Goal: Information Seeking & Learning: Check status

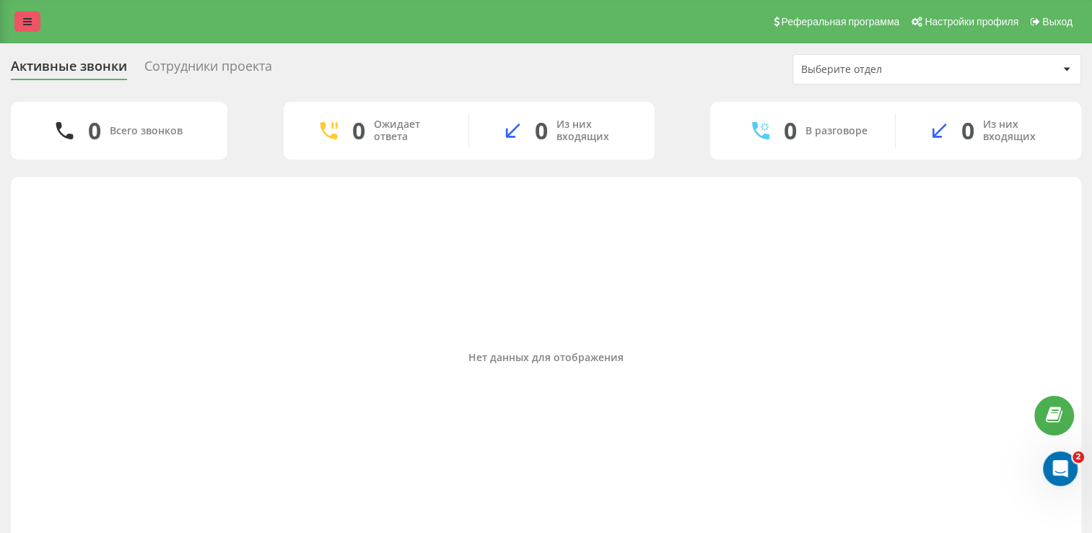
click at [29, 17] on icon at bounding box center [27, 22] width 9 height 10
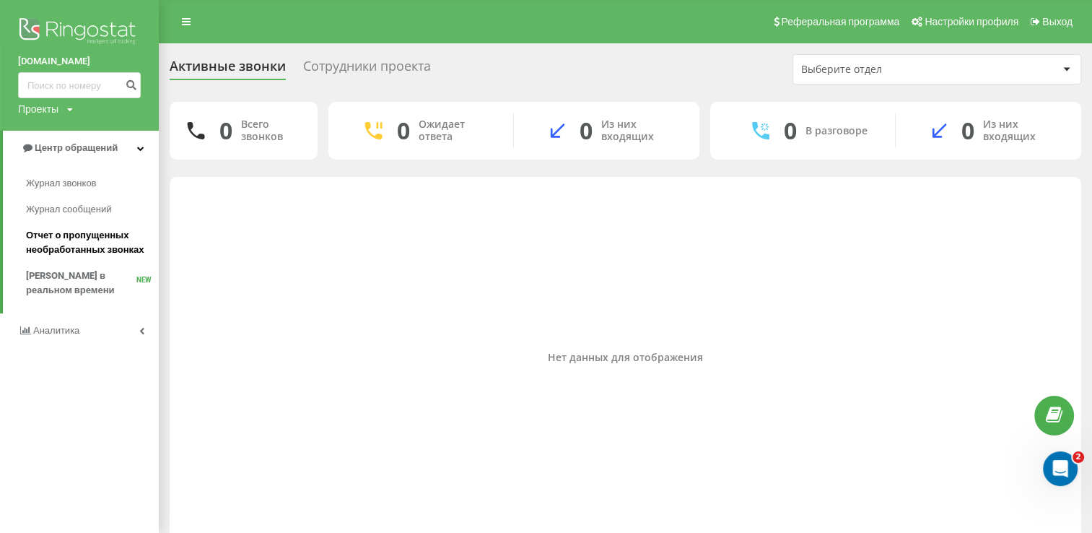
click at [113, 241] on span "Отчет о пропущенных необработанных звонках" at bounding box center [89, 242] width 126 height 29
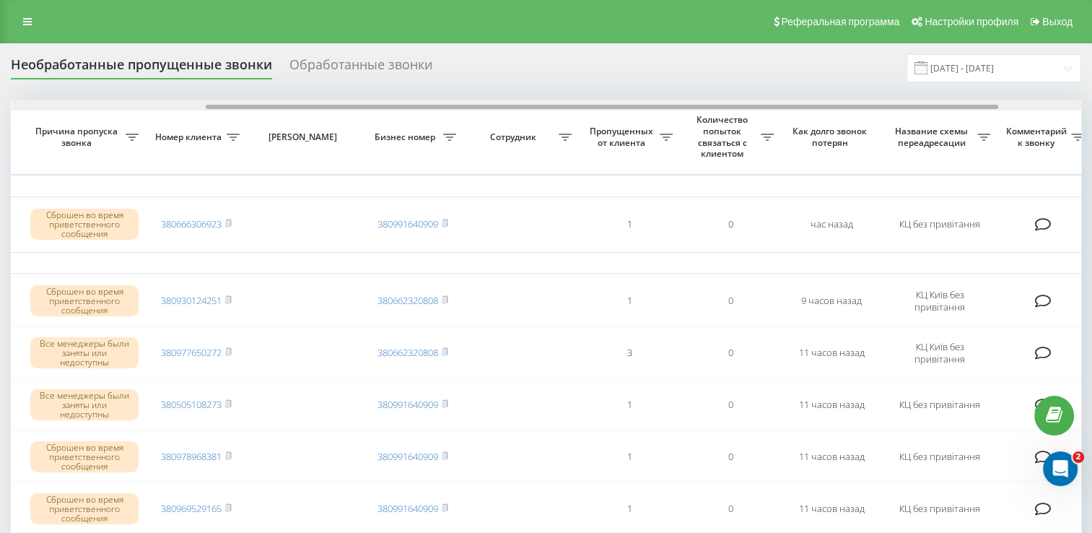
scroll to position [0, 264]
drag, startPoint x: 419, startPoint y: 108, endPoint x: 615, endPoint y: 116, distance: 195.8
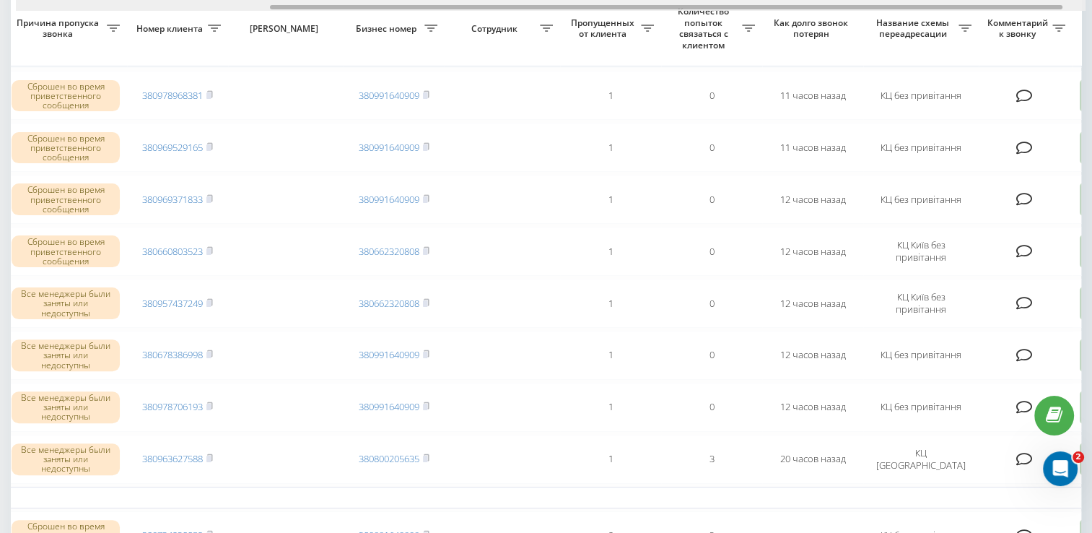
scroll to position [0, 373]
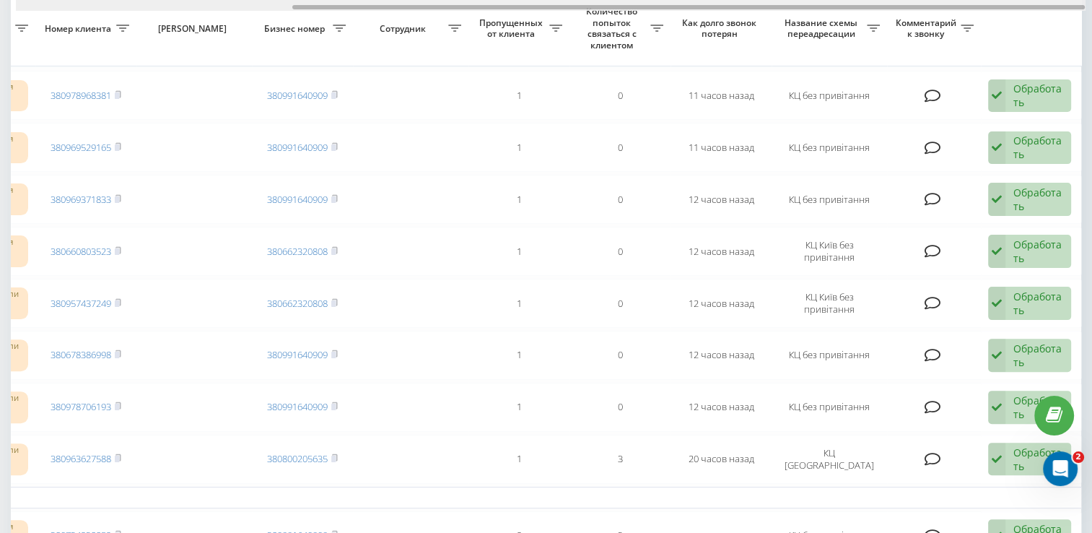
drag, startPoint x: 505, startPoint y: 6, endPoint x: 604, endPoint y: 64, distance: 113.6
click at [604, 64] on div "Выбрать все Время первого звонка Время последнего звонка Причина пропуска звонк…" at bounding box center [546, 513] width 1071 height 1548
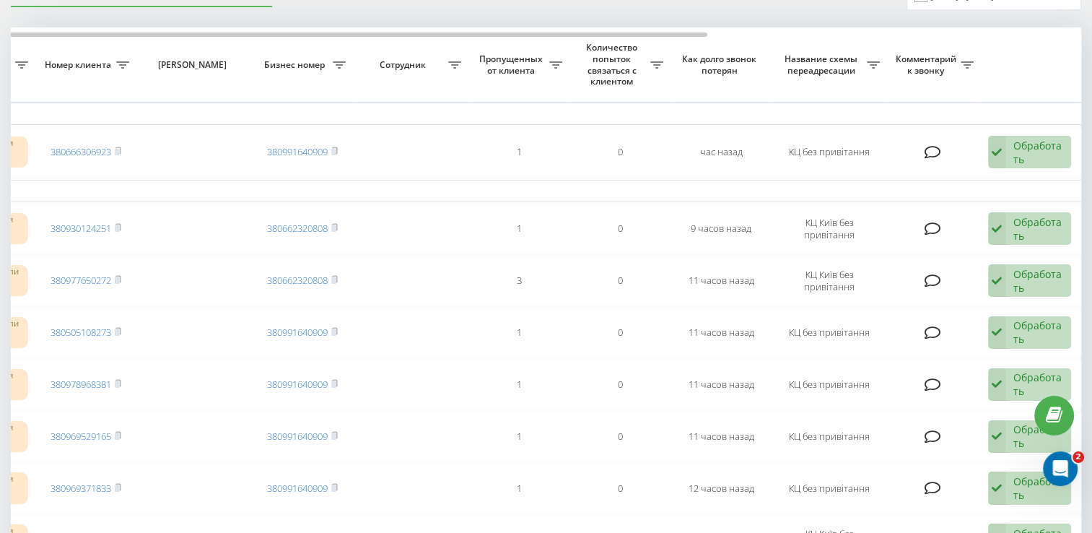
scroll to position [0, 0]
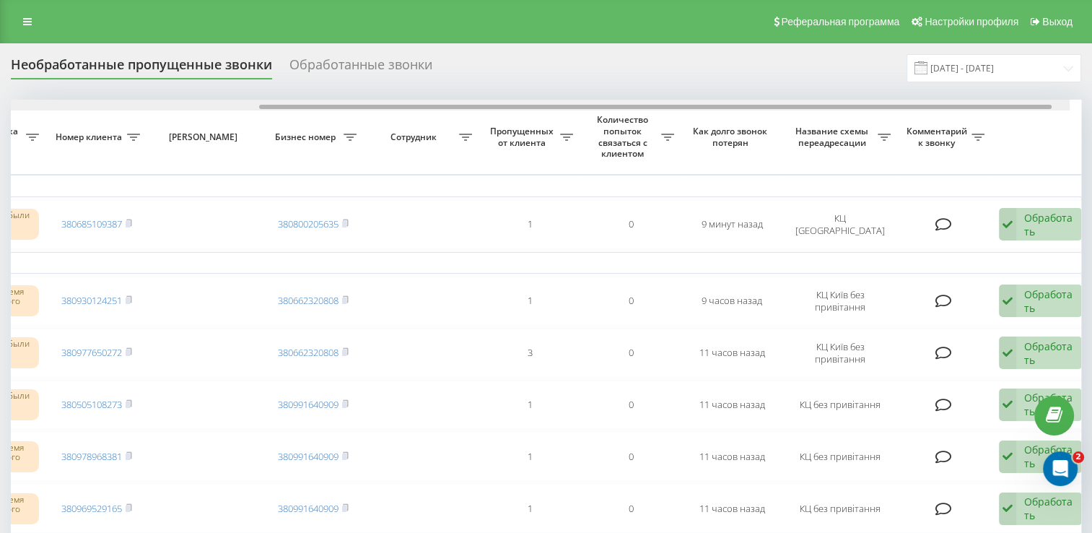
scroll to position [0, 365]
drag, startPoint x: 384, startPoint y: 104, endPoint x: 655, endPoint y: 136, distance: 272.7
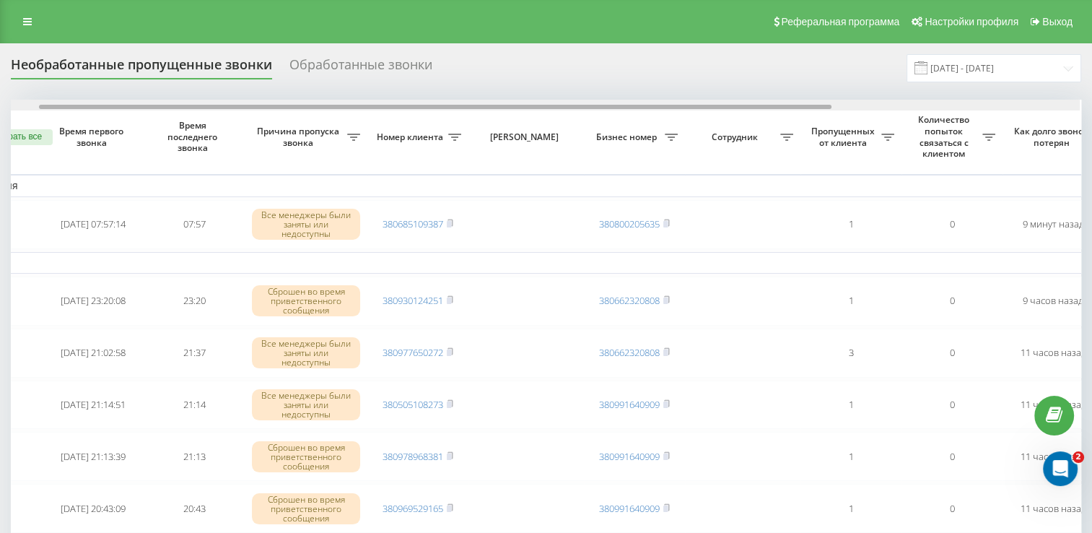
drag, startPoint x: 514, startPoint y: 106, endPoint x: 245, endPoint y: 131, distance: 269.8
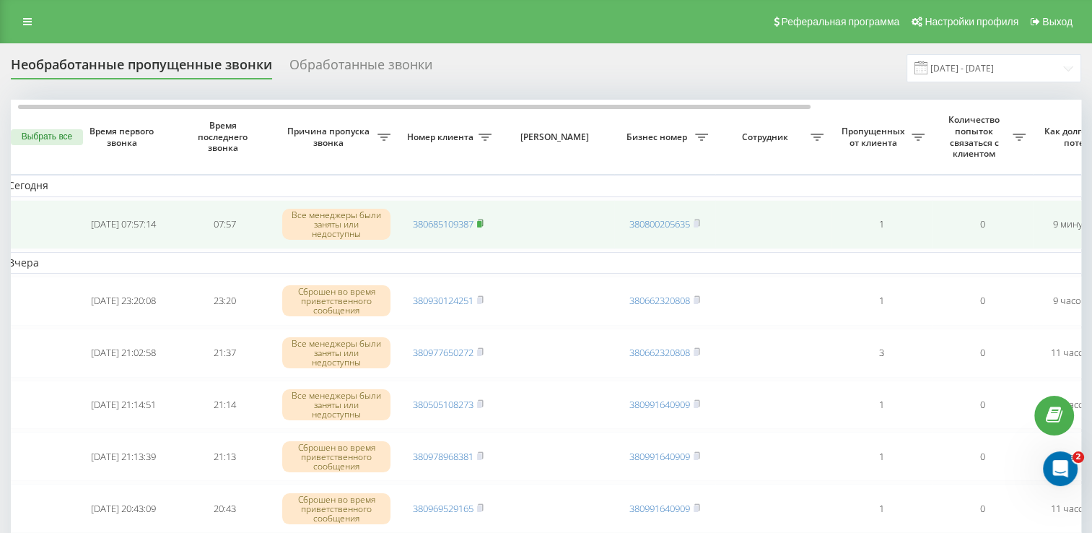
click at [479, 221] on rect at bounding box center [479, 224] width 4 height 6
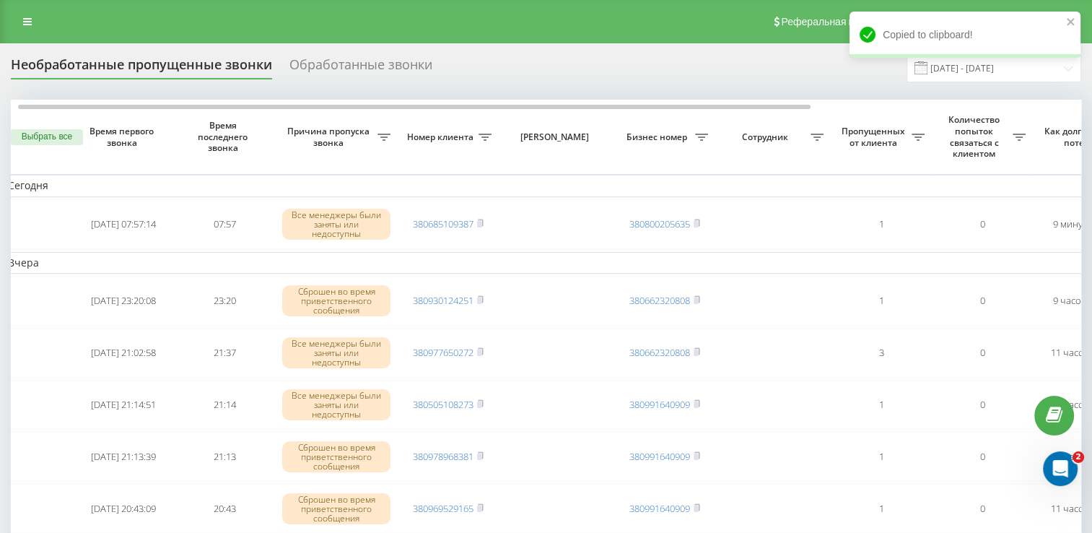
click at [549, 0] on div "Реферальная программа Настройки профиля Выход" at bounding box center [546, 21] width 1092 height 43
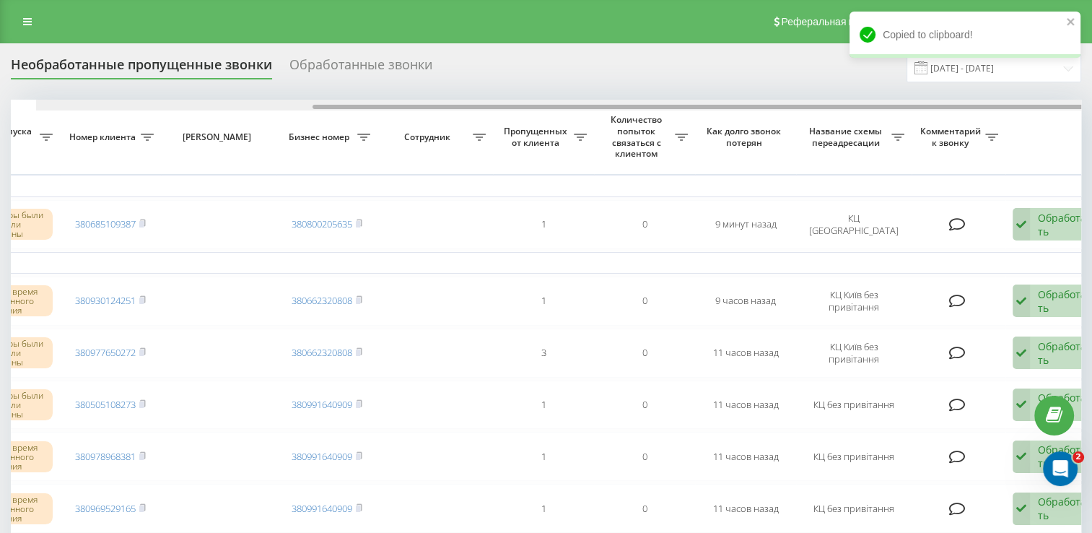
scroll to position [0, 373]
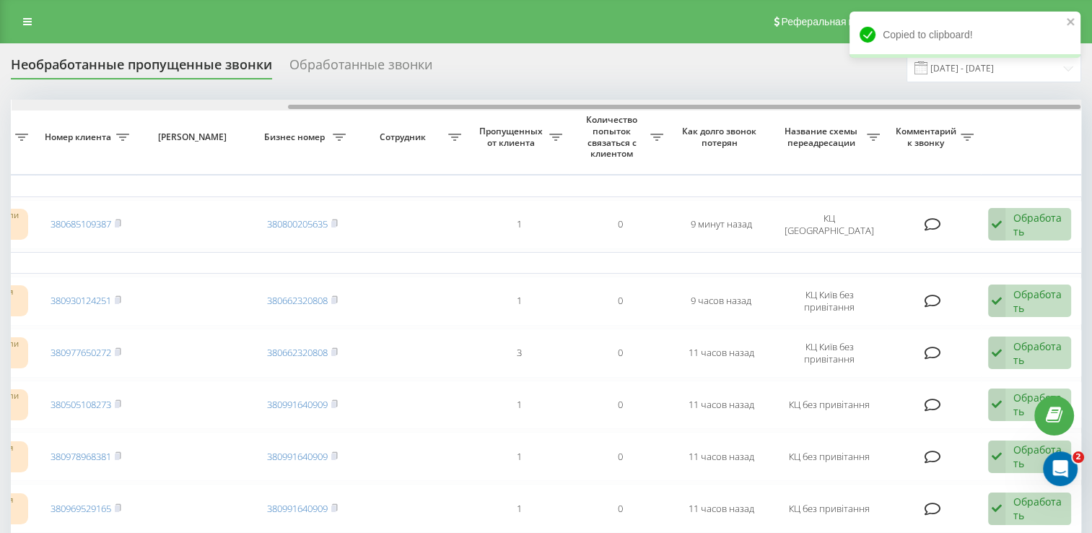
drag, startPoint x: 499, startPoint y: 108, endPoint x: 861, endPoint y: 154, distance: 365.4
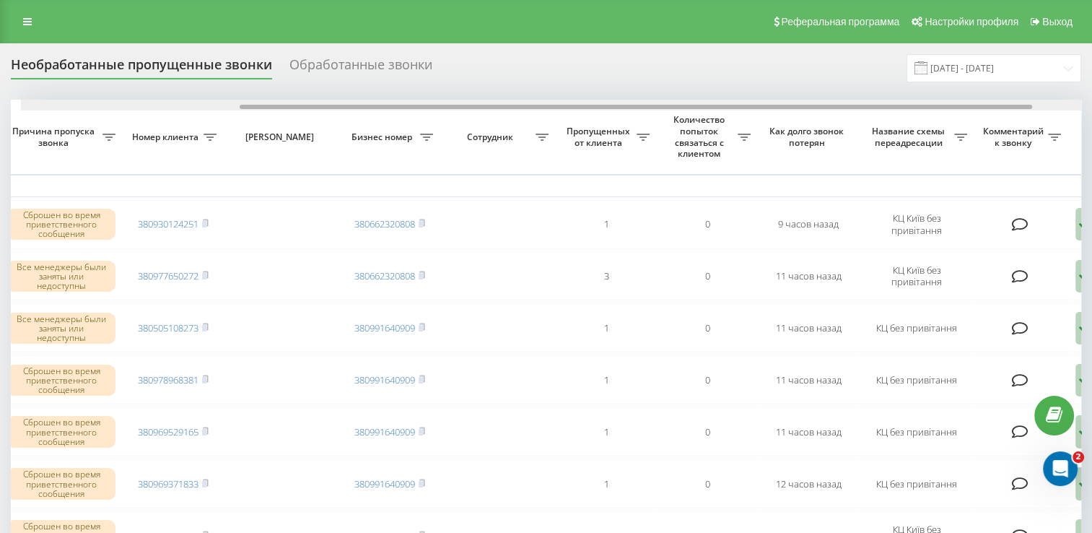
drag, startPoint x: 378, startPoint y: 110, endPoint x: 567, endPoint y: 140, distance: 191.5
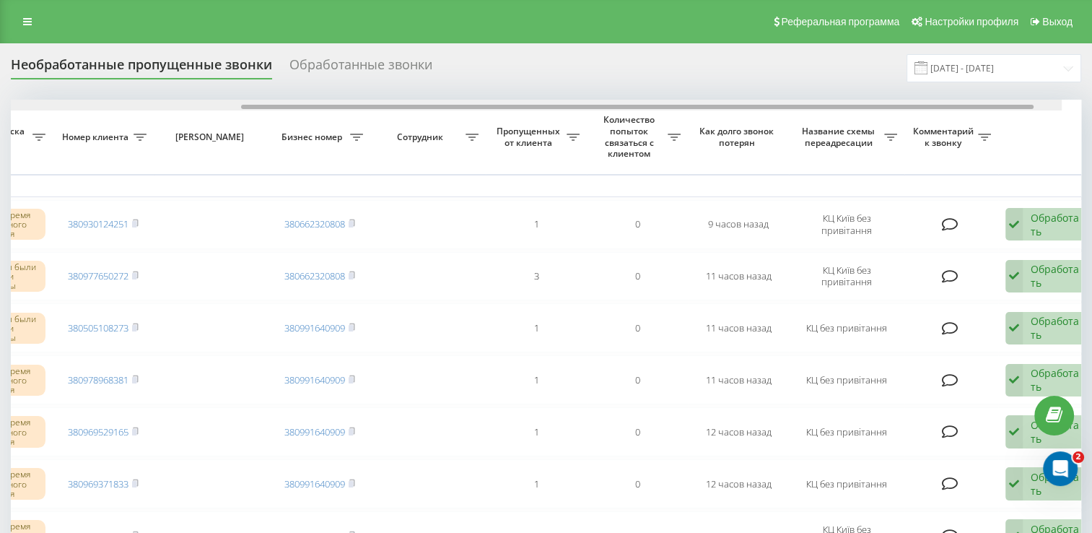
drag, startPoint x: 485, startPoint y: 106, endPoint x: 765, endPoint y: 104, distance: 279.4
click at [765, 105] on div at bounding box center [637, 107] width 793 height 4
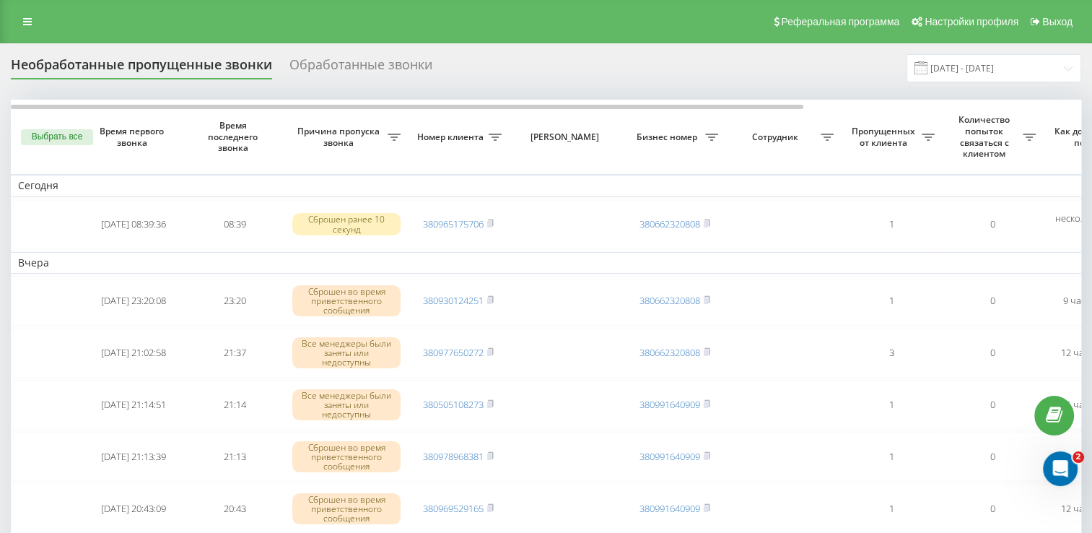
click at [253, 111] on th "Время последнего звонка" at bounding box center [234, 137] width 101 height 74
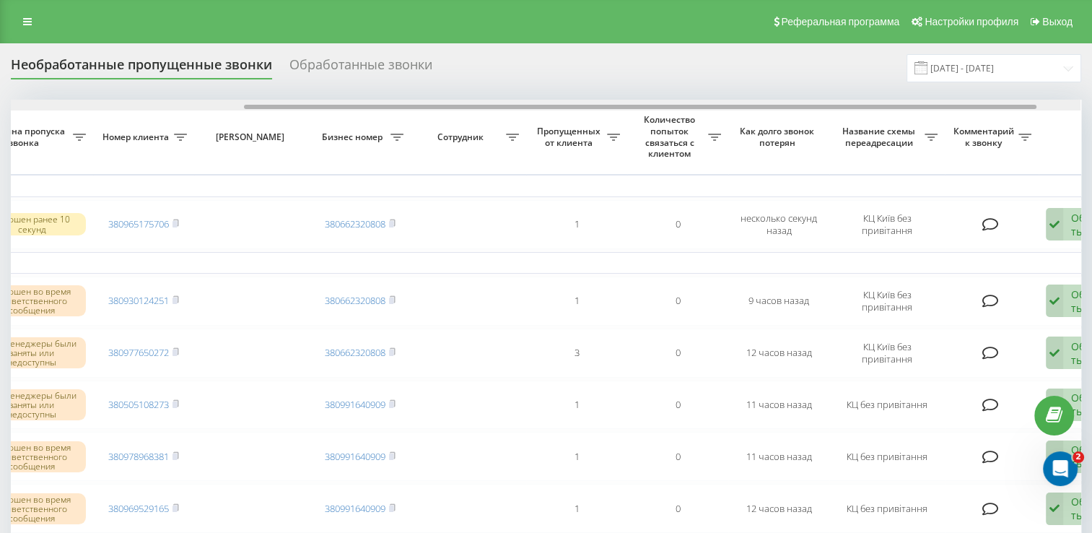
scroll to position [0, 373]
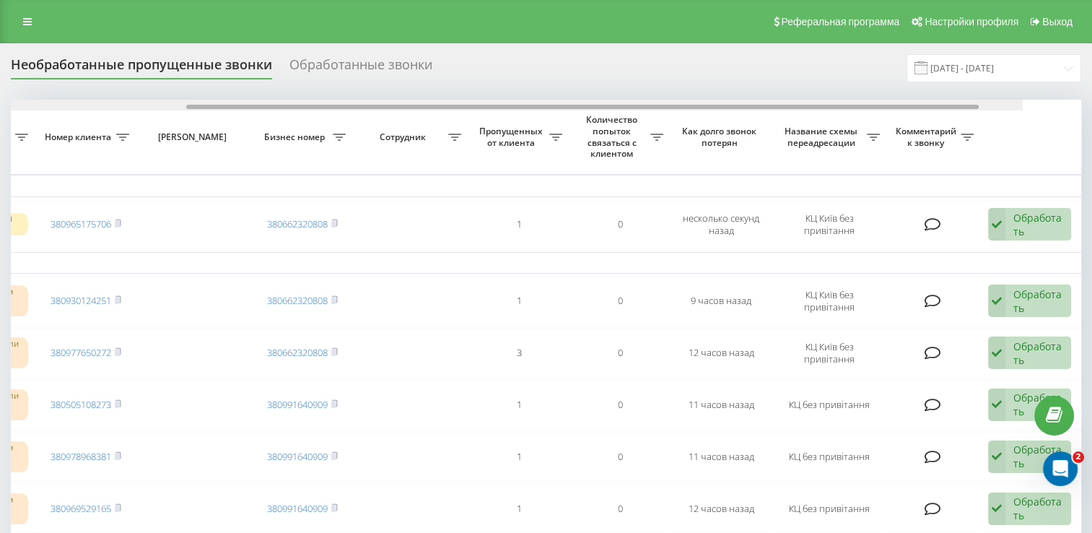
drag, startPoint x: 255, startPoint y: 108, endPoint x: 537, endPoint y: 158, distance: 286.7
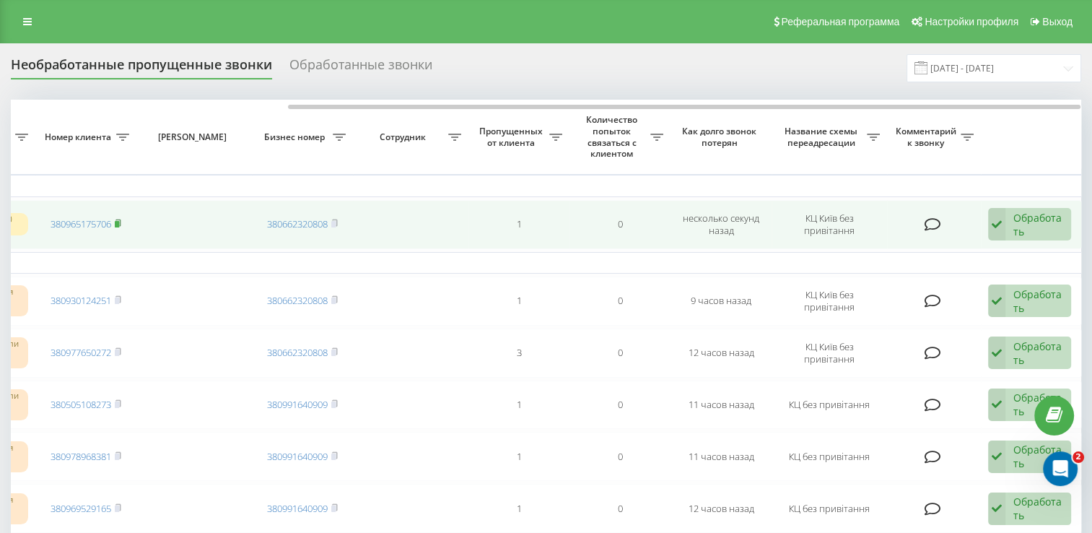
click at [118, 222] on rect at bounding box center [117, 224] width 4 height 6
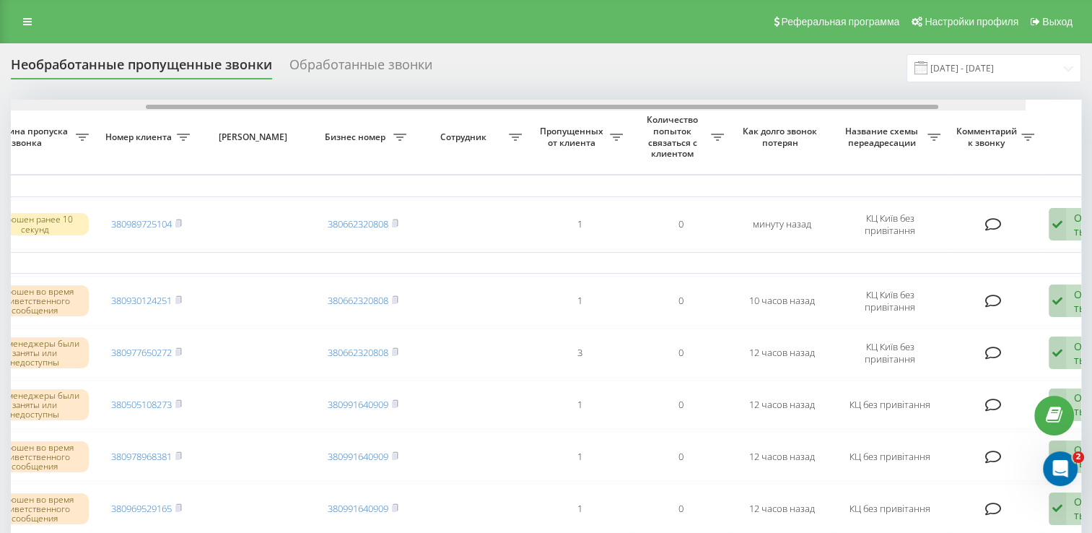
scroll to position [0, 373]
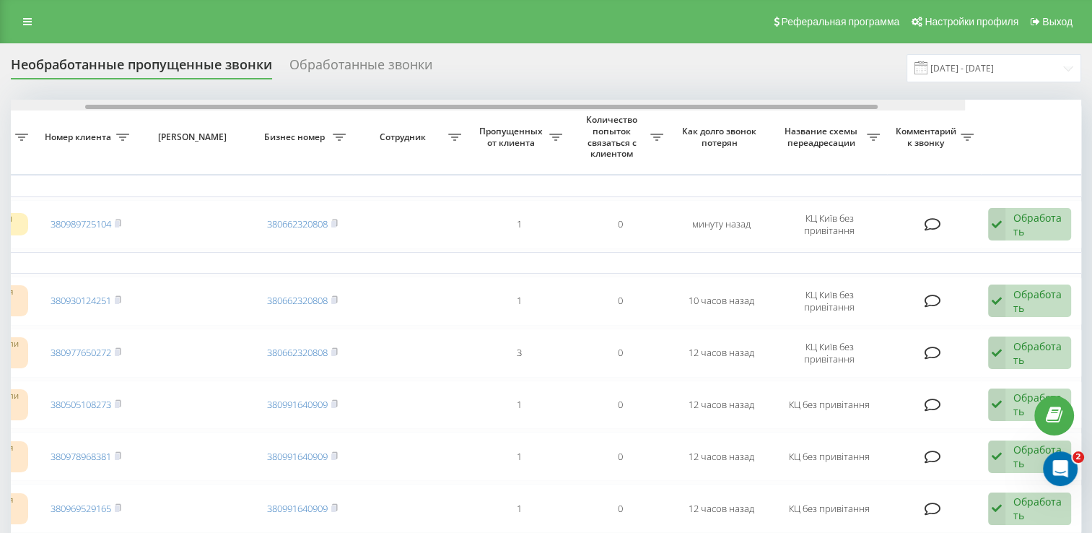
drag, startPoint x: 373, startPoint y: 105, endPoint x: 702, endPoint y: 113, distance: 329.3
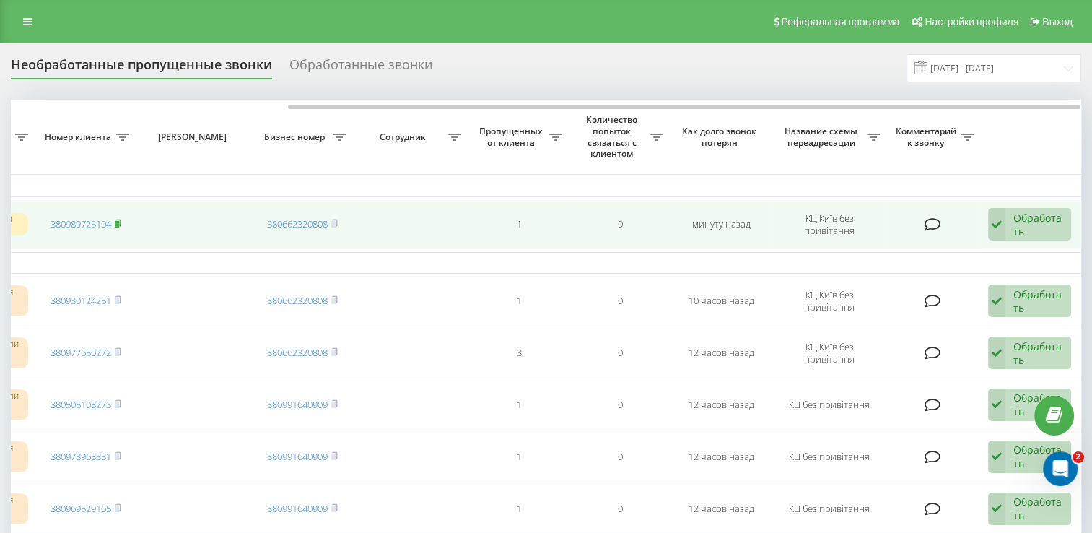
click at [116, 224] on rect at bounding box center [117, 224] width 4 height 6
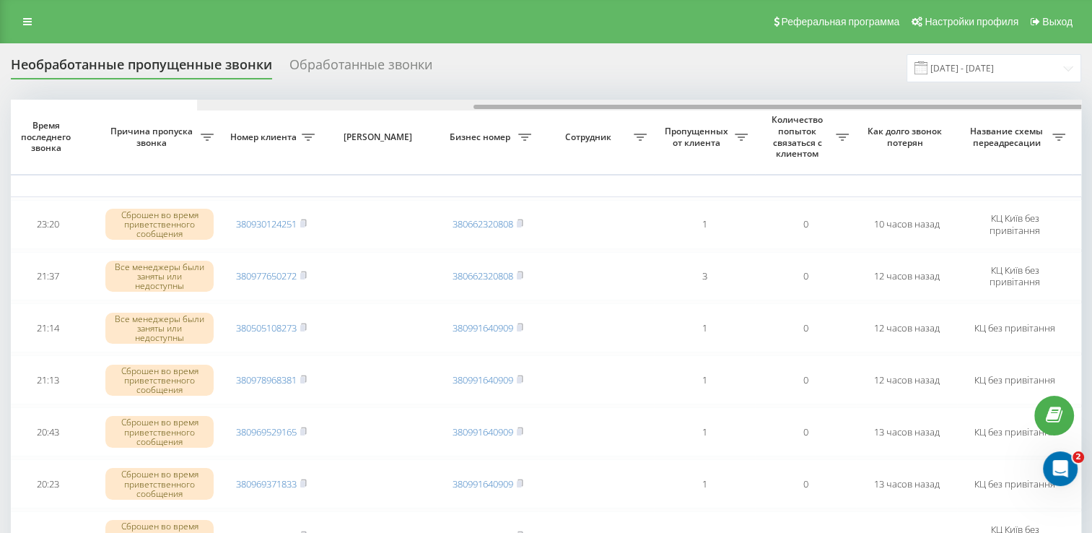
scroll to position [0, 373]
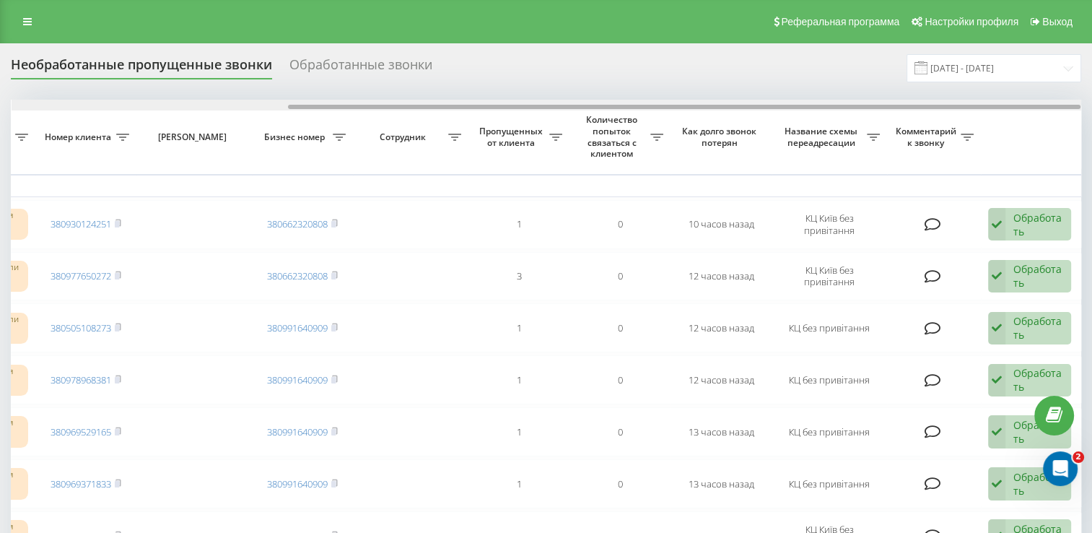
drag, startPoint x: 506, startPoint y: 108, endPoint x: 836, endPoint y: 98, distance: 330.1
click at [836, 100] on div at bounding box center [547, 105] width 1070 height 11
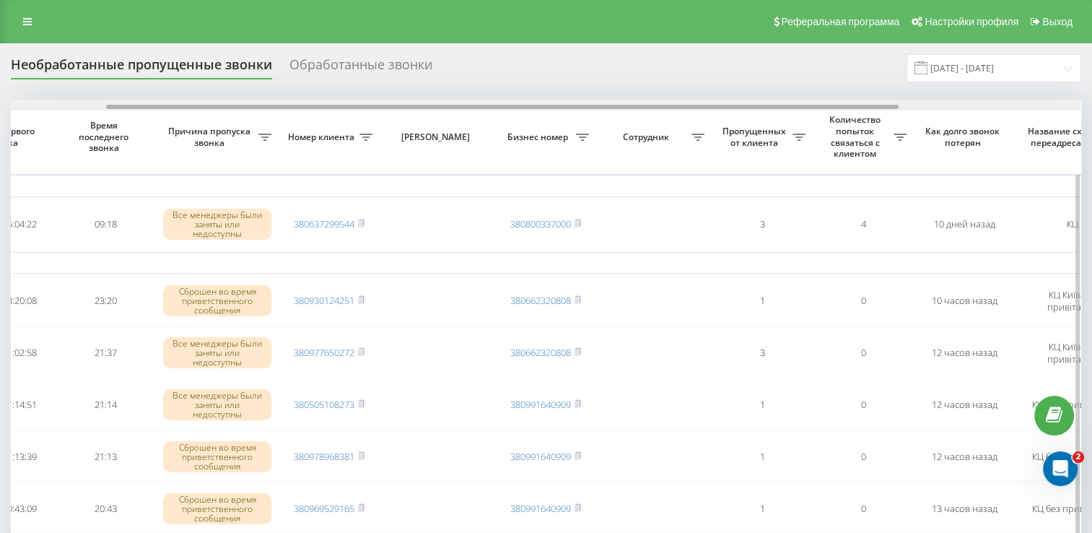
scroll to position [0, 373]
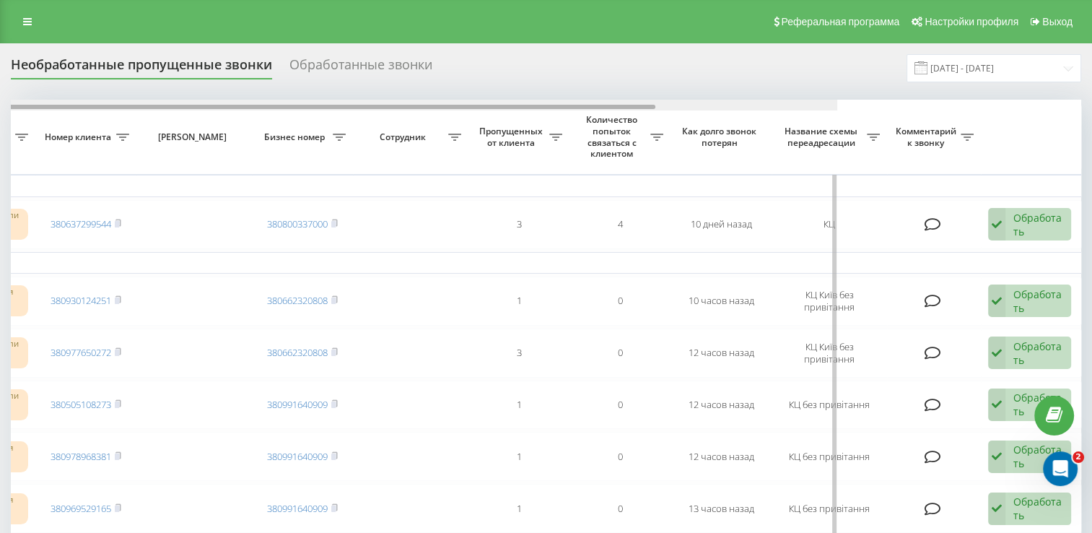
drag, startPoint x: 282, startPoint y: 108, endPoint x: 593, endPoint y: 139, distance: 313.4
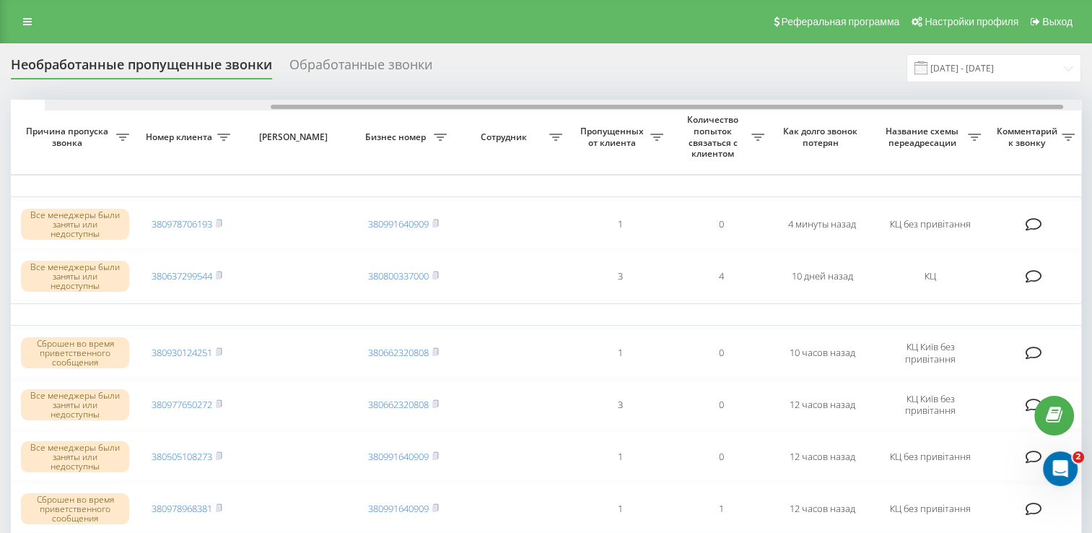
scroll to position [0, 305]
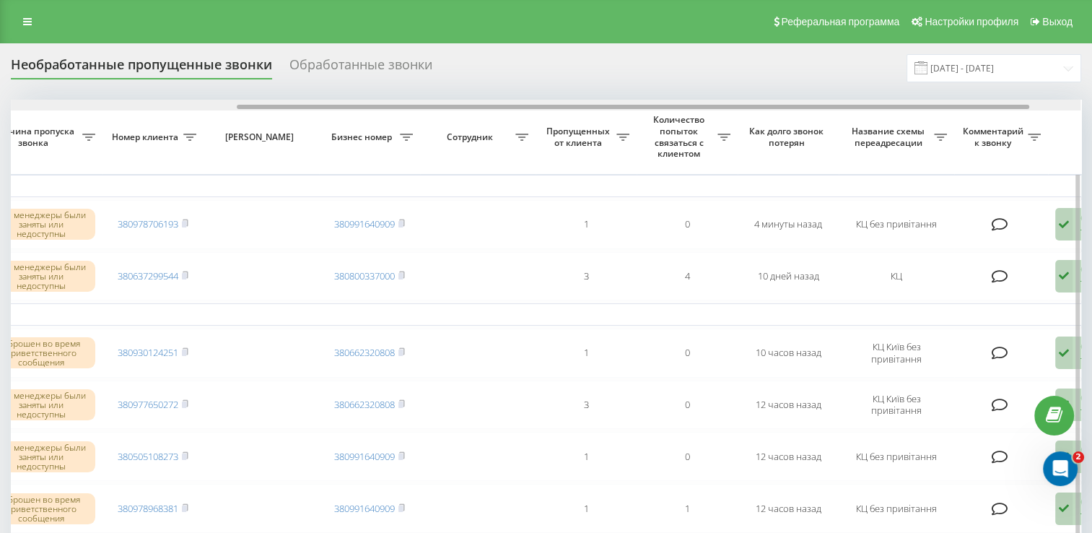
drag, startPoint x: 249, startPoint y: 105, endPoint x: 476, endPoint y: 166, distance: 234.7
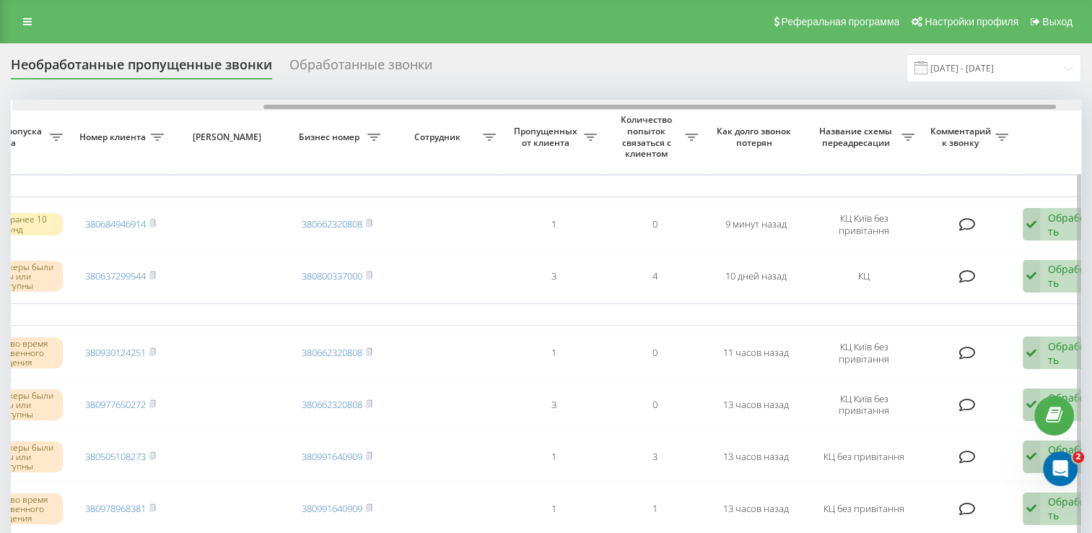
scroll to position [0, 339]
drag, startPoint x: 495, startPoint y: 108, endPoint x: 747, endPoint y: 117, distance: 252.1
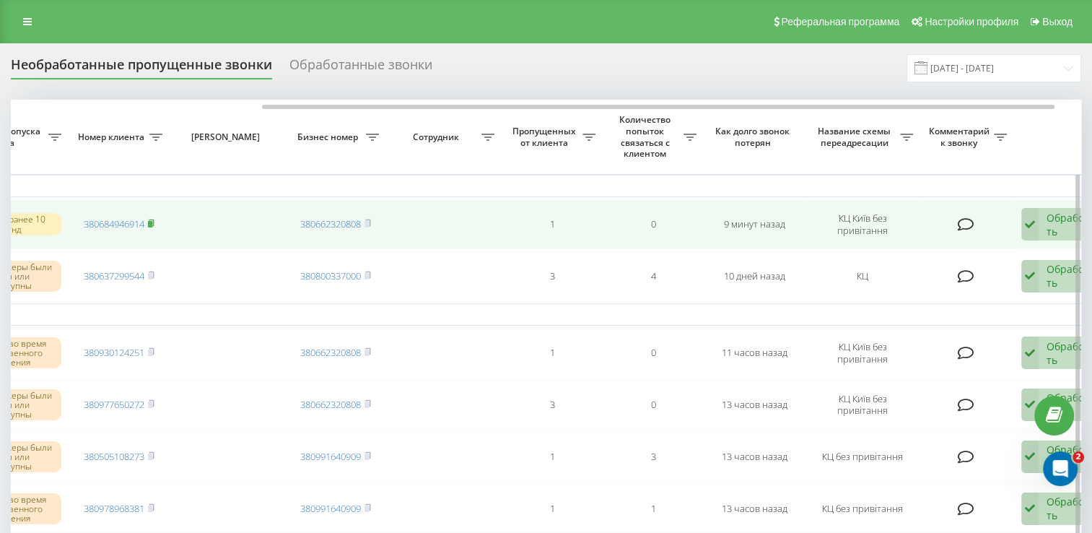
click at [150, 223] on rect at bounding box center [150, 224] width 4 height 6
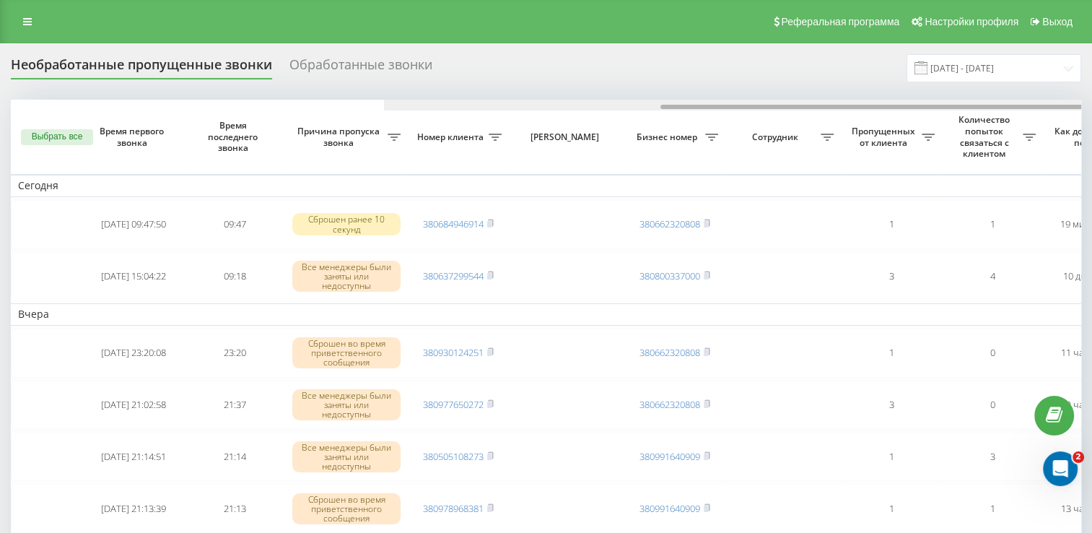
scroll to position [0, 373]
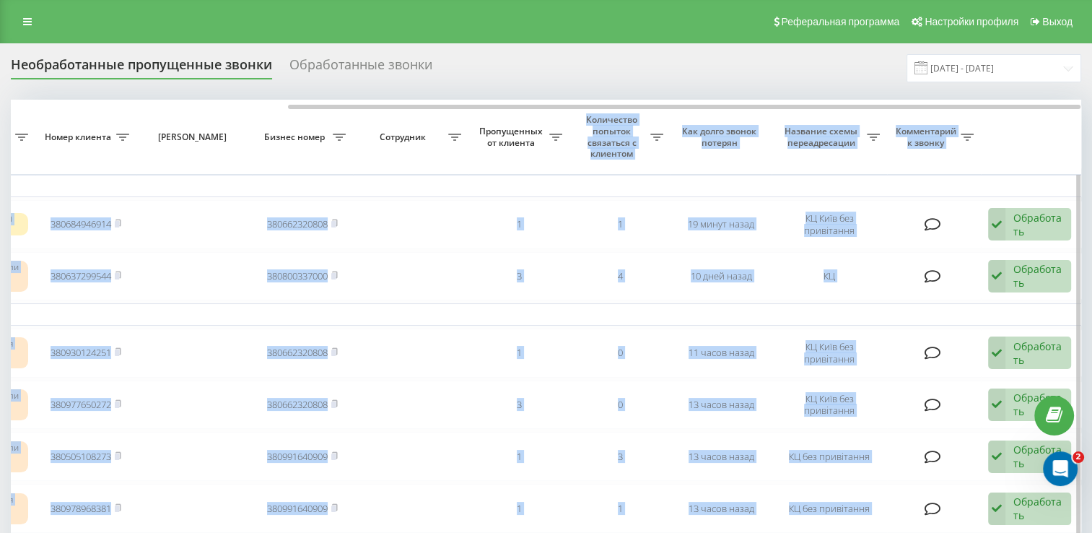
drag, startPoint x: 482, startPoint y: 109, endPoint x: 570, endPoint y: 114, distance: 88.2
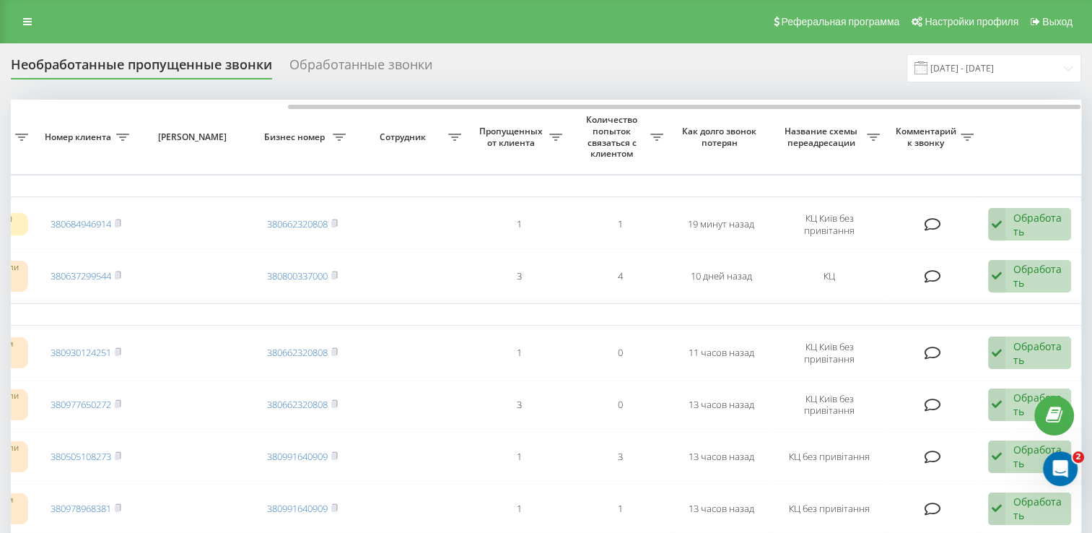
drag, startPoint x: 570, startPoint y: 114, endPoint x: 477, endPoint y: 64, distance: 106.6
click at [477, 64] on div "Необработанные пропущенные звонки Обработанные звонки [DATE] - [DATE]" at bounding box center [546, 68] width 1071 height 28
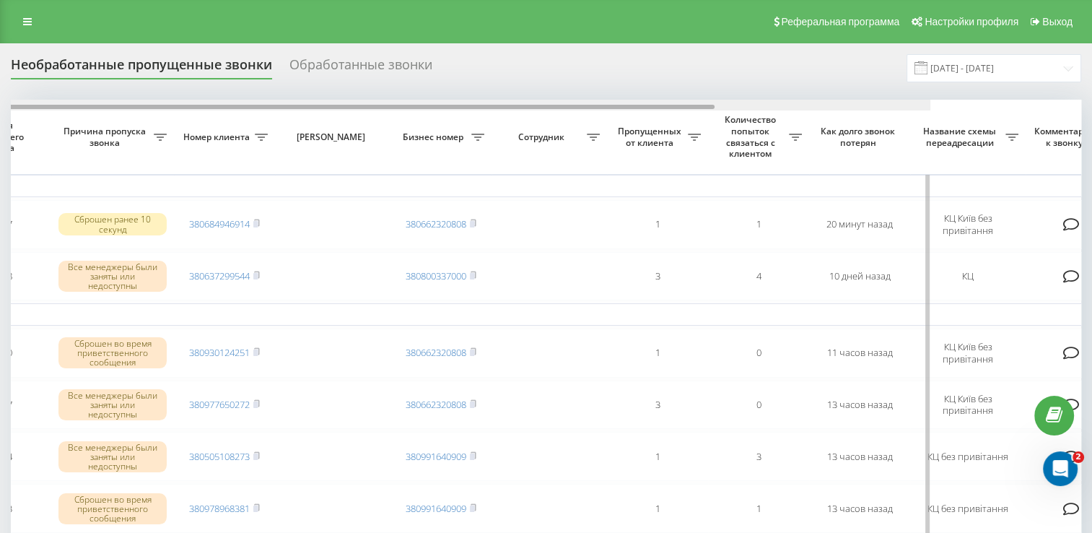
drag, startPoint x: 526, startPoint y: 108, endPoint x: 714, endPoint y: 128, distance: 188.7
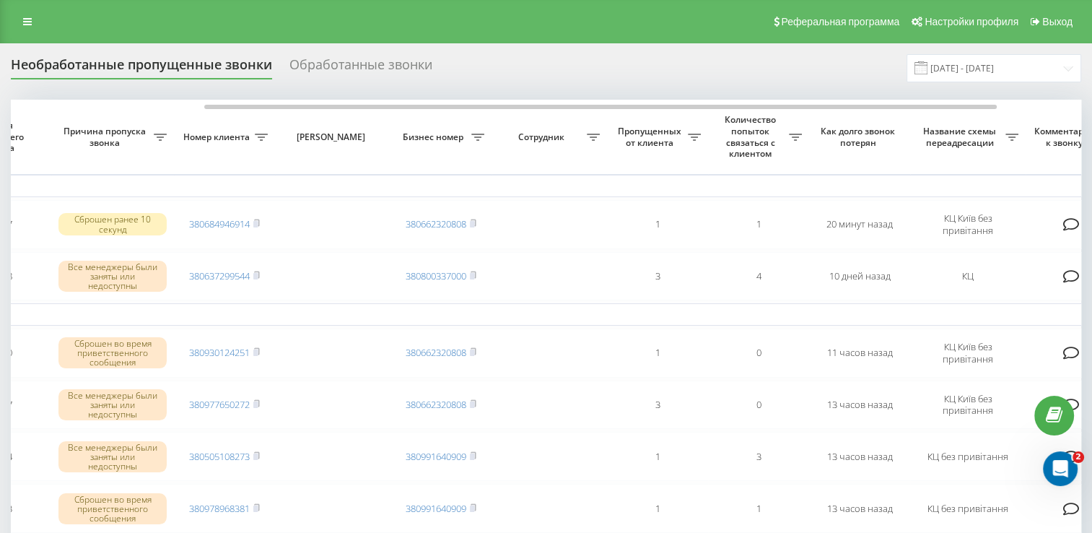
scroll to position [0, 245]
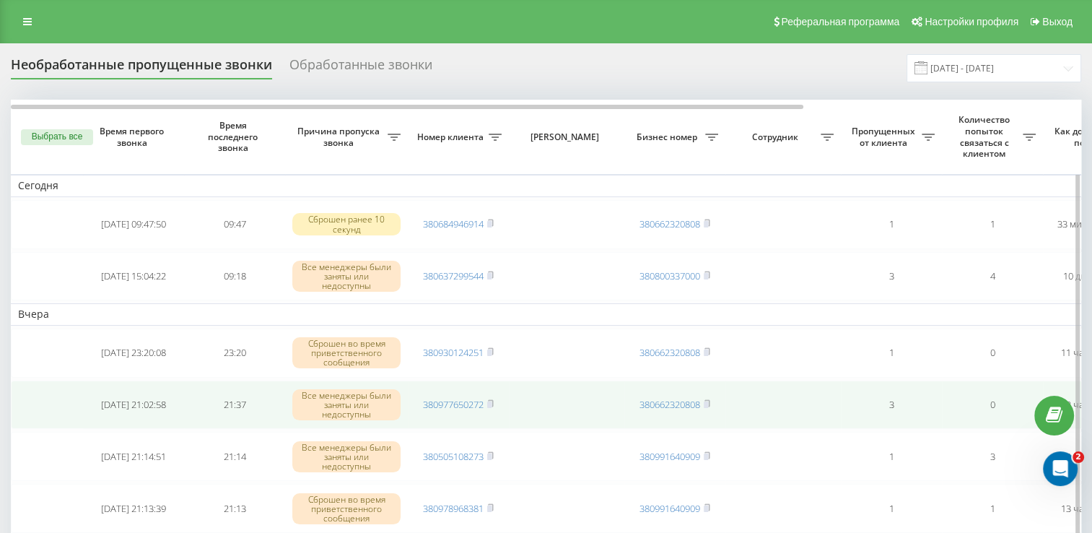
click at [852, 414] on td "3" at bounding box center [891, 404] width 101 height 49
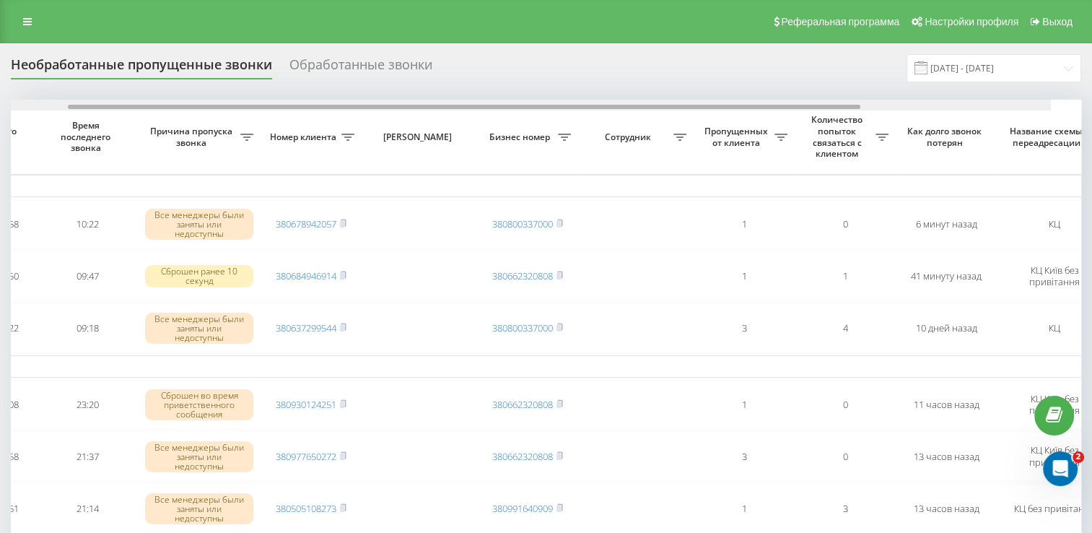
scroll to position [0, 373]
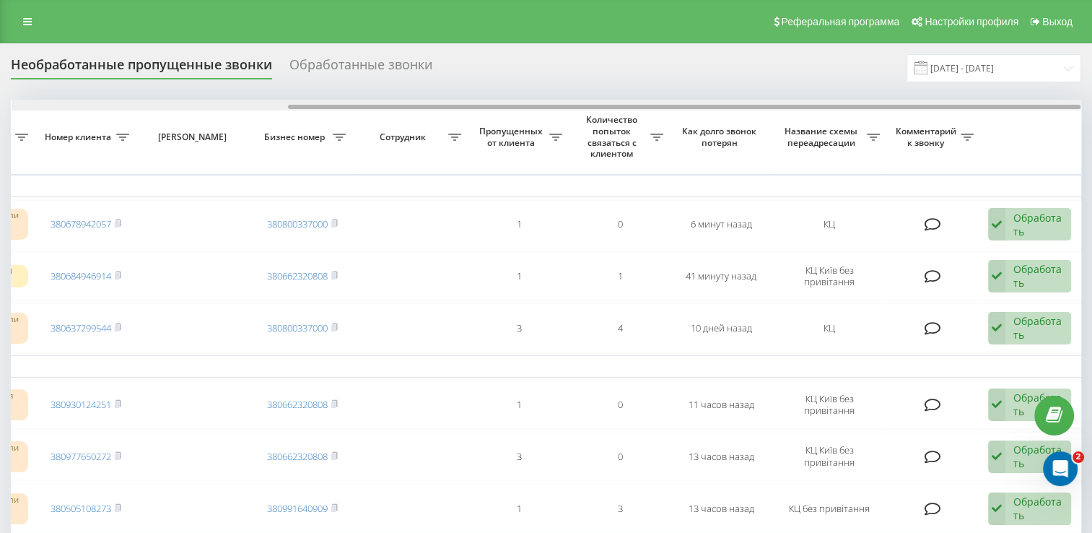
drag, startPoint x: 352, startPoint y: 107, endPoint x: 640, endPoint y: 149, distance: 291.1
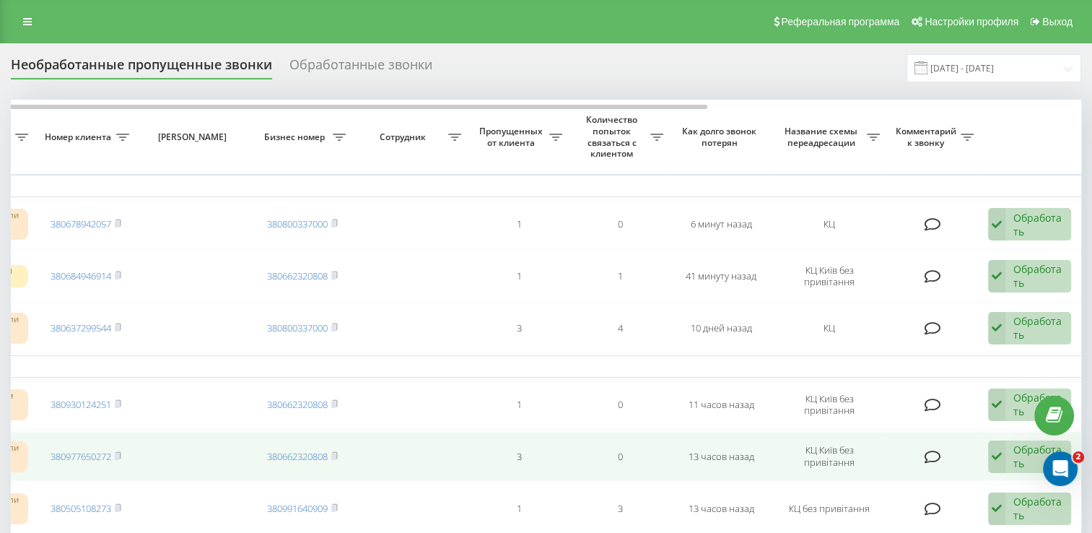
scroll to position [144, 0]
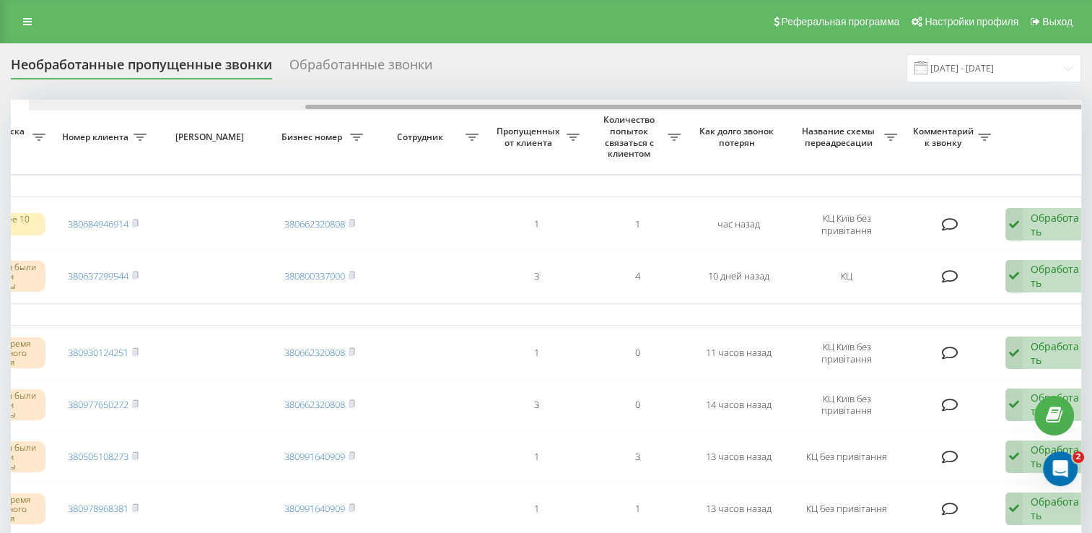
scroll to position [0, 373]
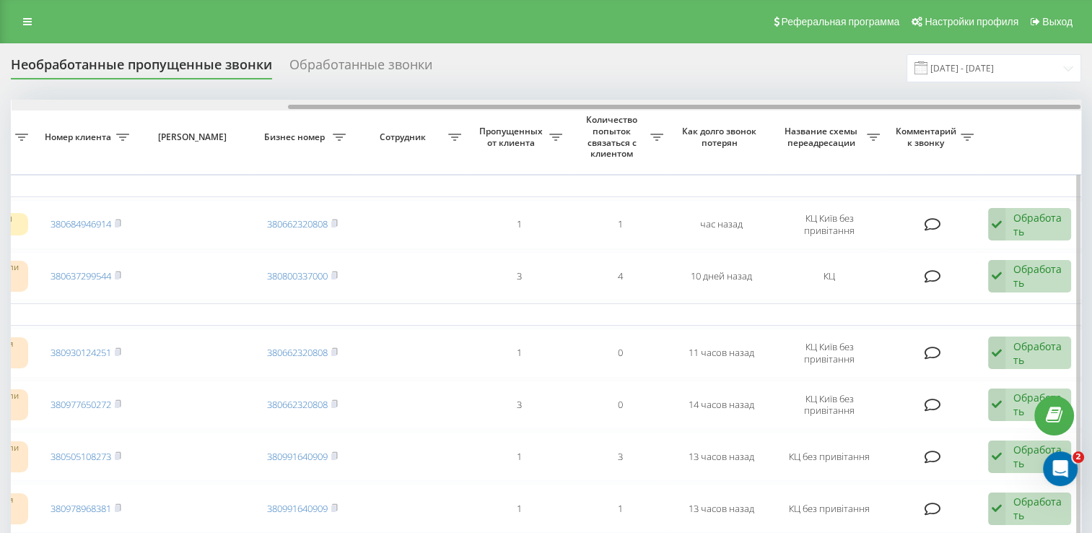
drag, startPoint x: 366, startPoint y: 104, endPoint x: 715, endPoint y: 133, distance: 349.9
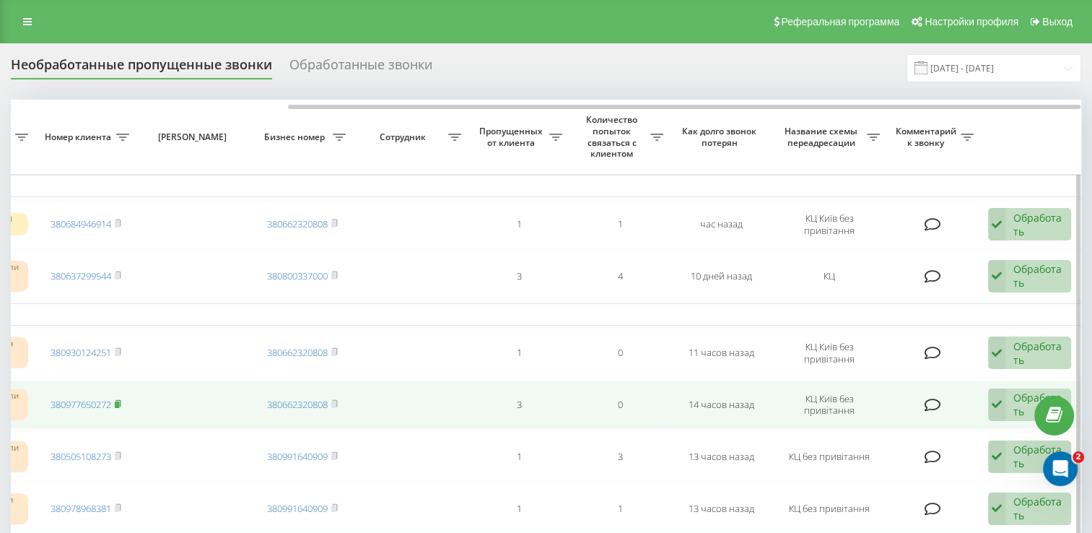
click at [121, 400] on icon at bounding box center [118, 403] width 6 height 9
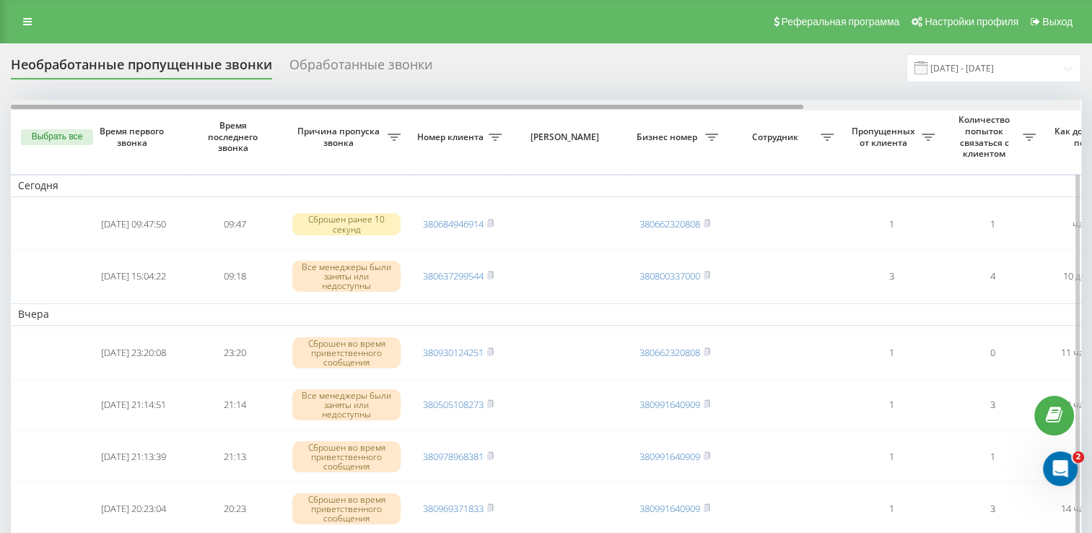
scroll to position [0, 373]
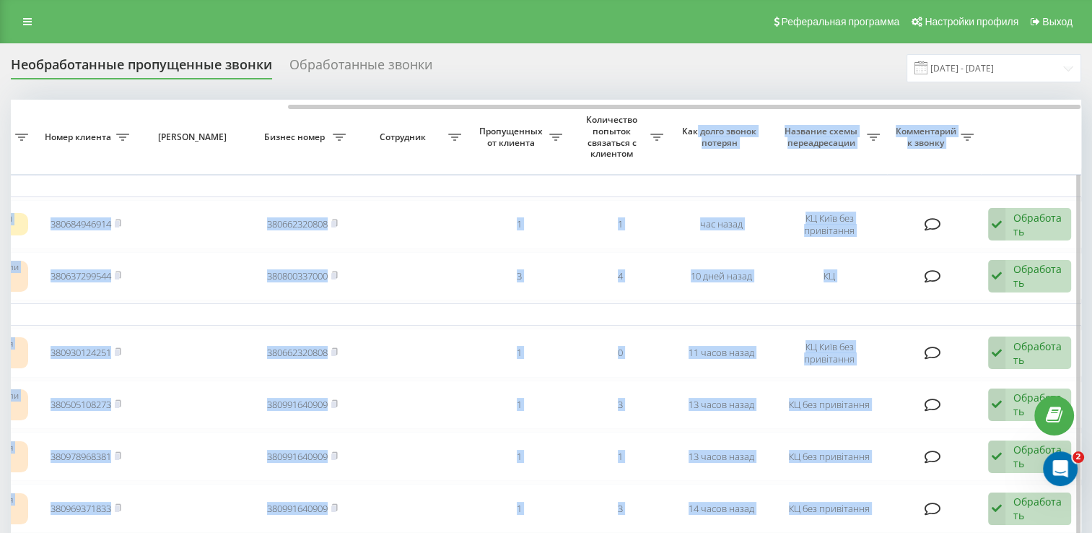
drag, startPoint x: 554, startPoint y: 109, endPoint x: 710, endPoint y: 135, distance: 157.4
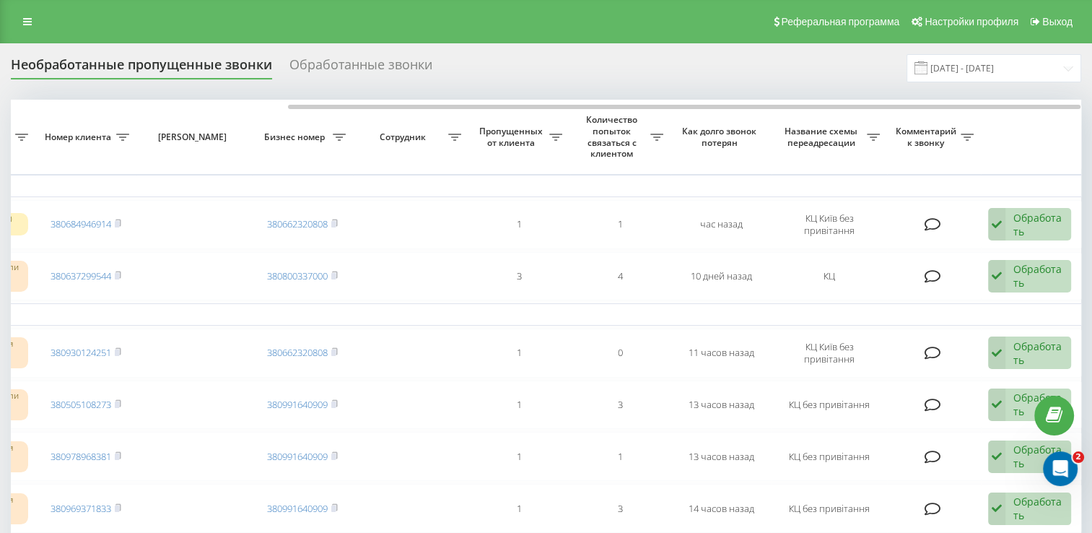
drag, startPoint x: 710, startPoint y: 135, endPoint x: 612, endPoint y: 70, distance: 117.1
click at [614, 70] on div "Необработанные пропущенные звонки Обработанные звонки 21.08.2025 - 21.09.2025" at bounding box center [546, 68] width 1071 height 28
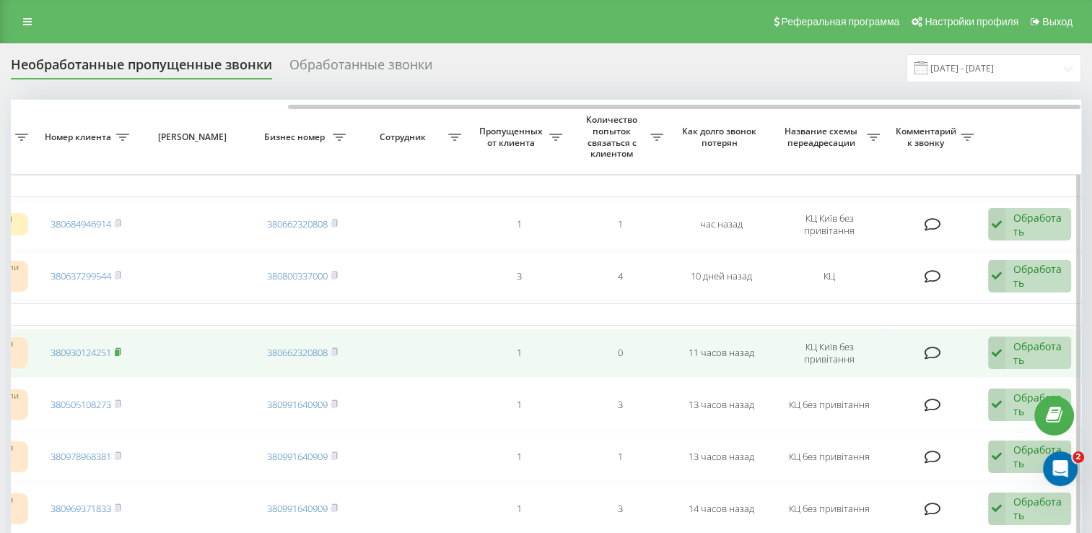
click at [119, 349] on rect at bounding box center [117, 352] width 4 height 6
click at [119, 354] on rect at bounding box center [117, 352] width 4 height 6
click at [118, 351] on rect at bounding box center [117, 352] width 4 height 6
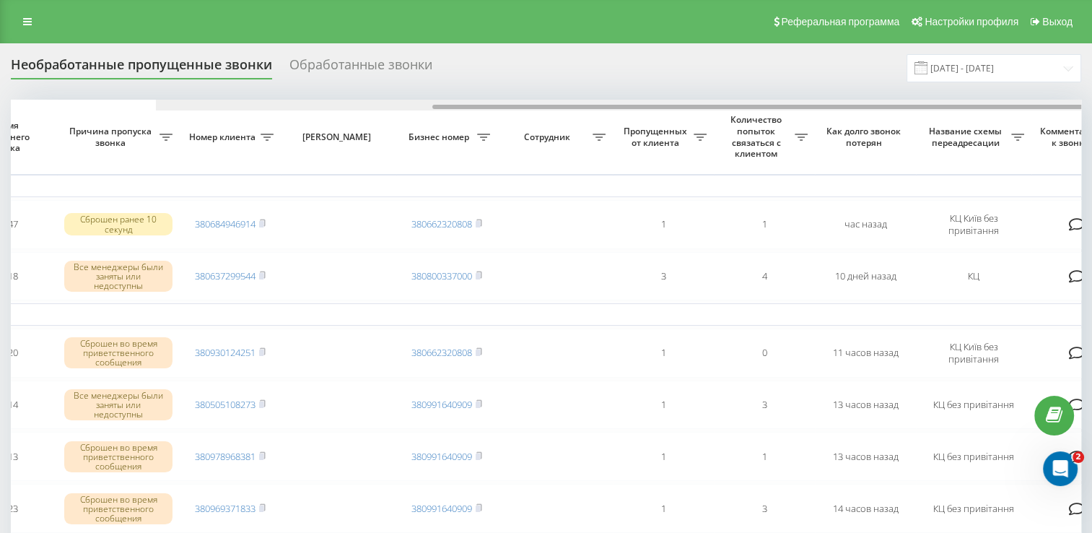
scroll to position [0, 373]
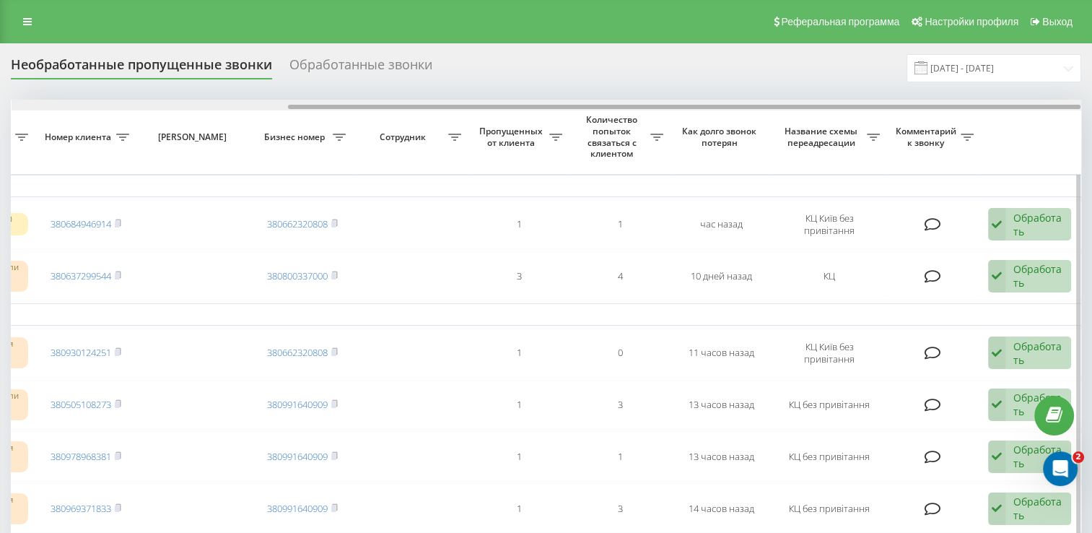
drag, startPoint x: 331, startPoint y: 107, endPoint x: 648, endPoint y: 149, distance: 319.7
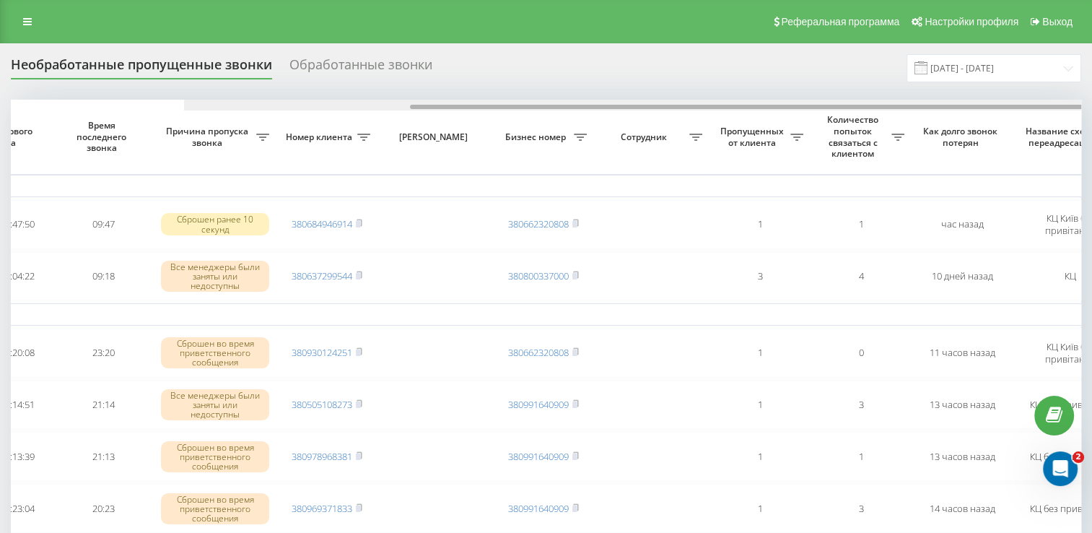
scroll to position [0, 373]
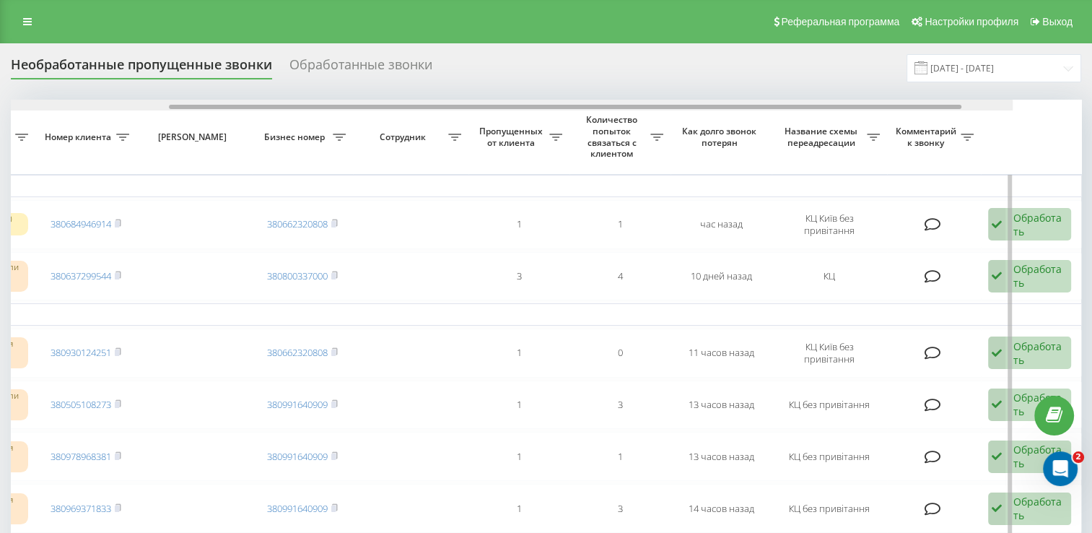
drag, startPoint x: 480, startPoint y: 109, endPoint x: 788, endPoint y: 155, distance: 311.6
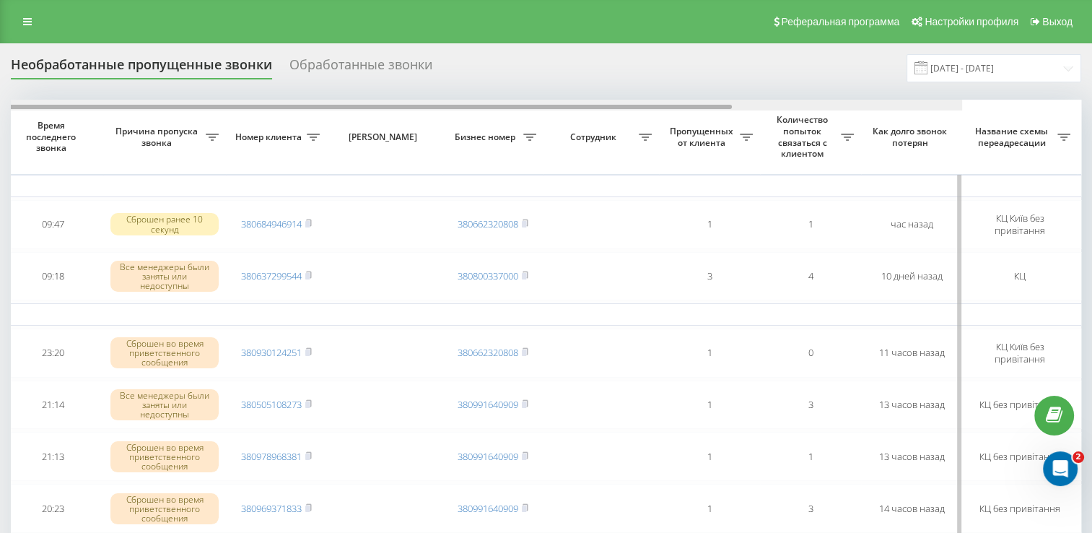
drag, startPoint x: 495, startPoint y: 105, endPoint x: 809, endPoint y: 137, distance: 314.9
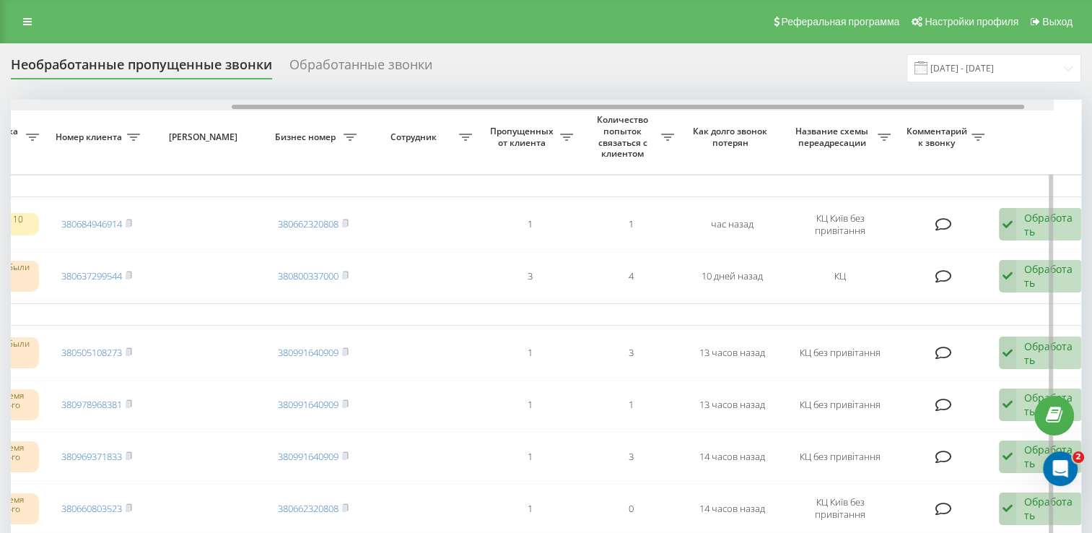
drag, startPoint x: 485, startPoint y: 106, endPoint x: 804, endPoint y: 123, distance: 318.8
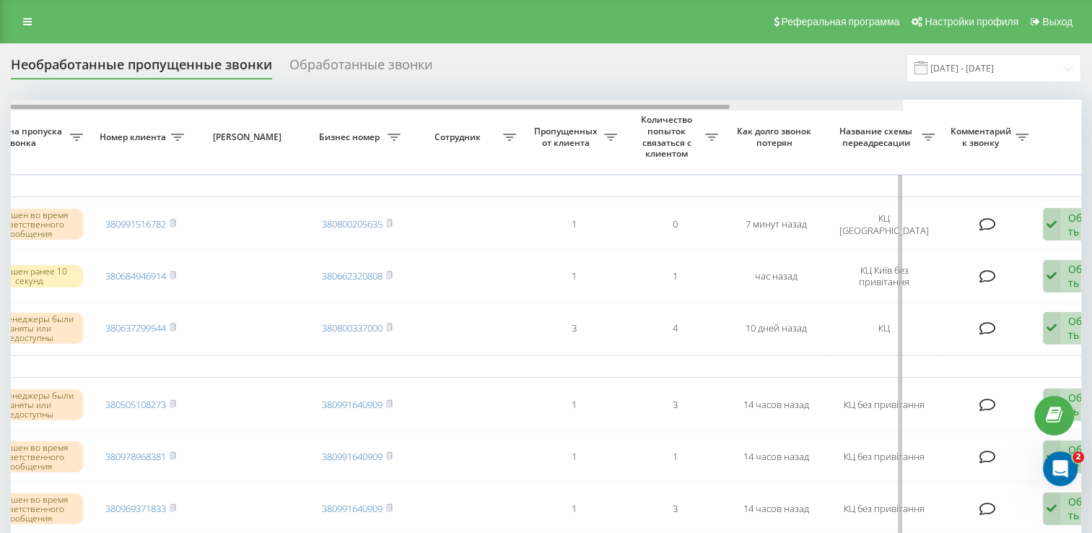
scroll to position [0, 356]
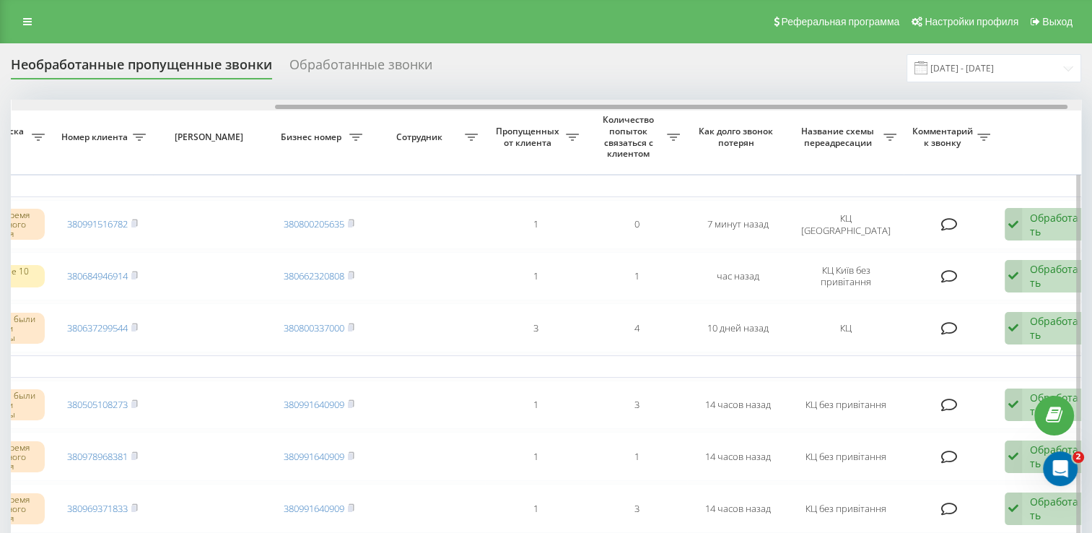
drag, startPoint x: 556, startPoint y: 108, endPoint x: 820, endPoint y: 144, distance: 266.8
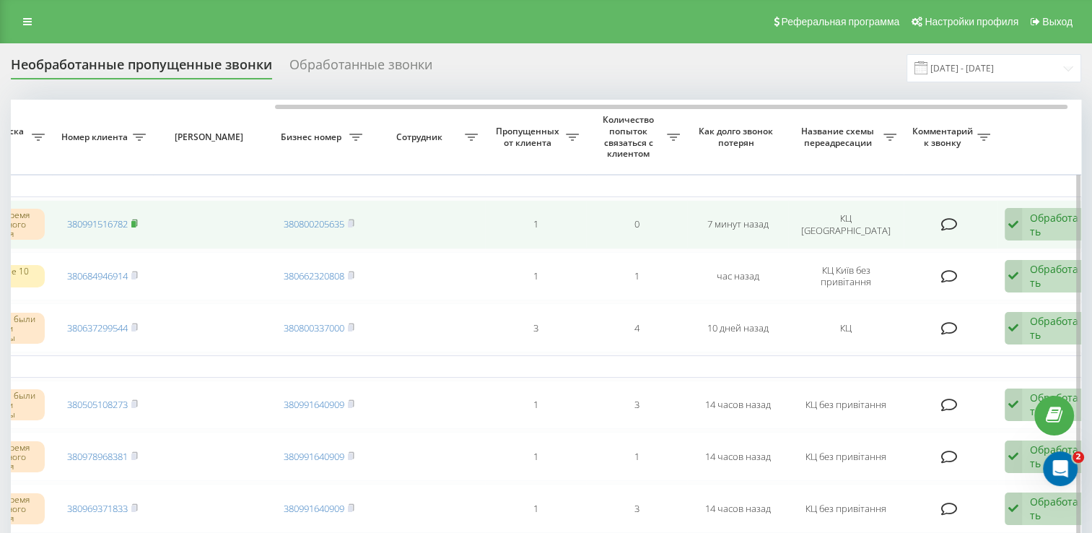
click at [134, 221] on rect at bounding box center [133, 224] width 4 height 6
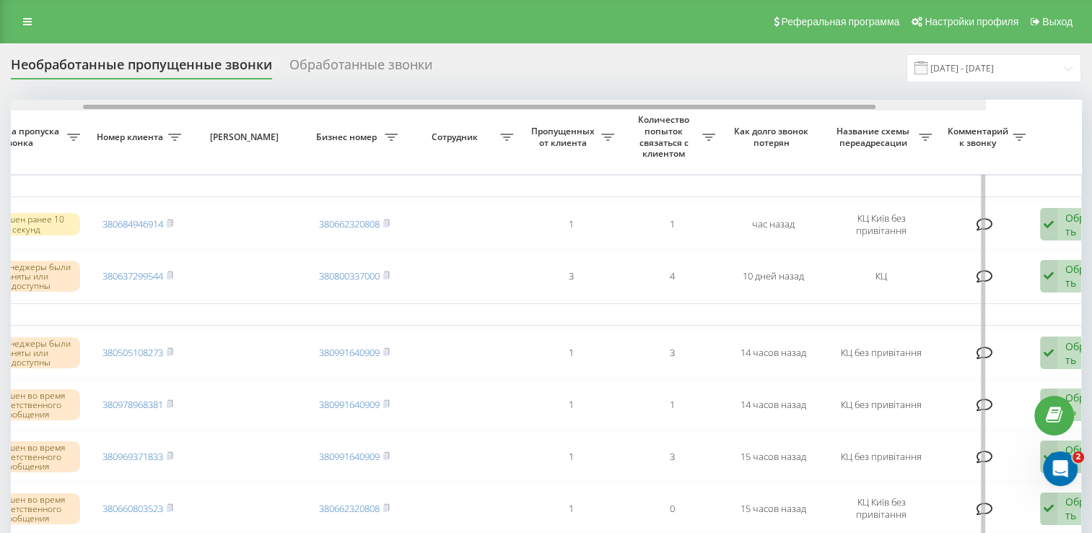
drag, startPoint x: 458, startPoint y: 105, endPoint x: 729, endPoint y: 112, distance: 270.8
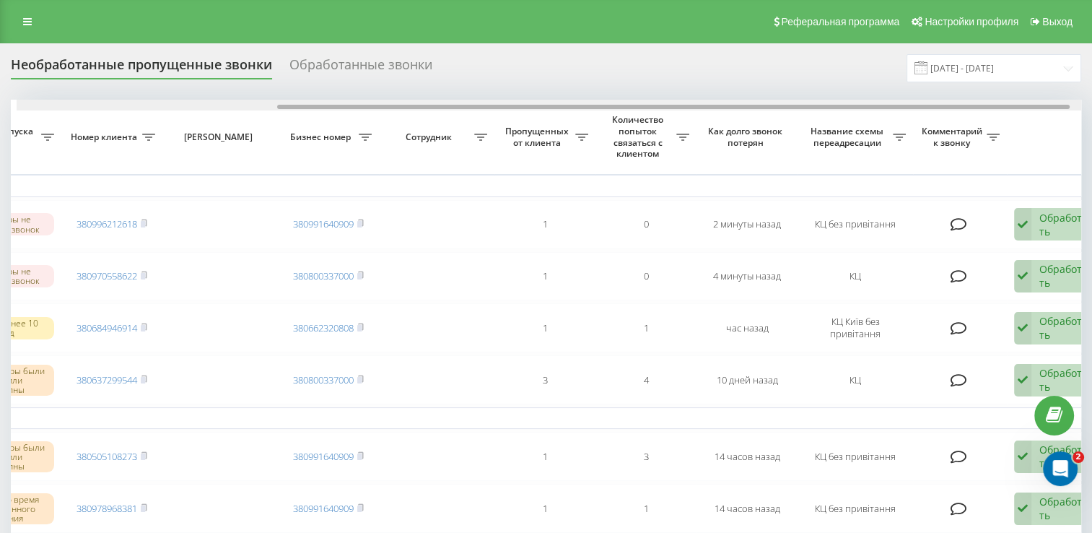
drag, startPoint x: 384, startPoint y: 106, endPoint x: 648, endPoint y: 117, distance: 264.5
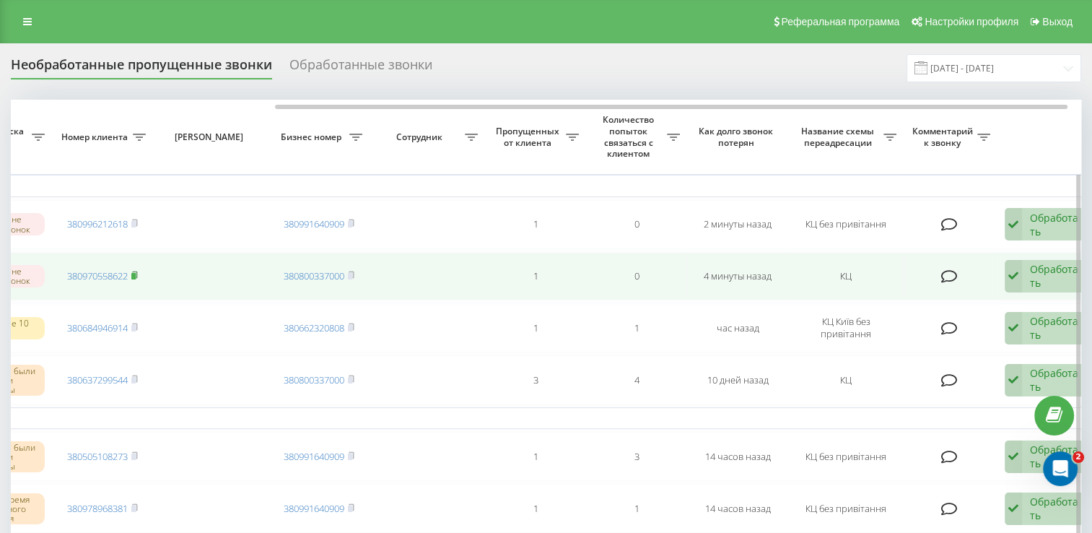
click at [136, 271] on icon at bounding box center [134, 274] width 5 height 6
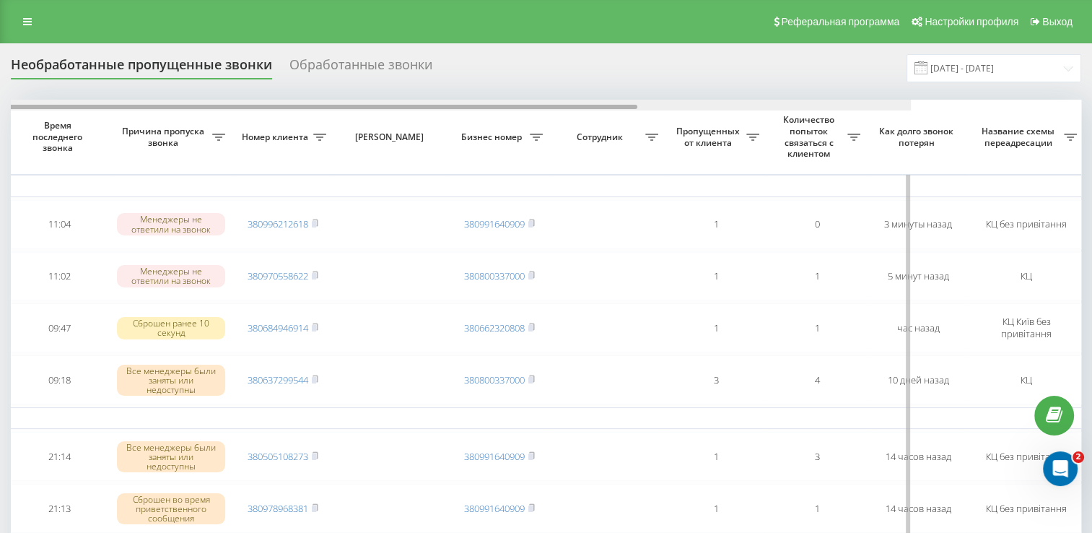
scroll to position [0, 373]
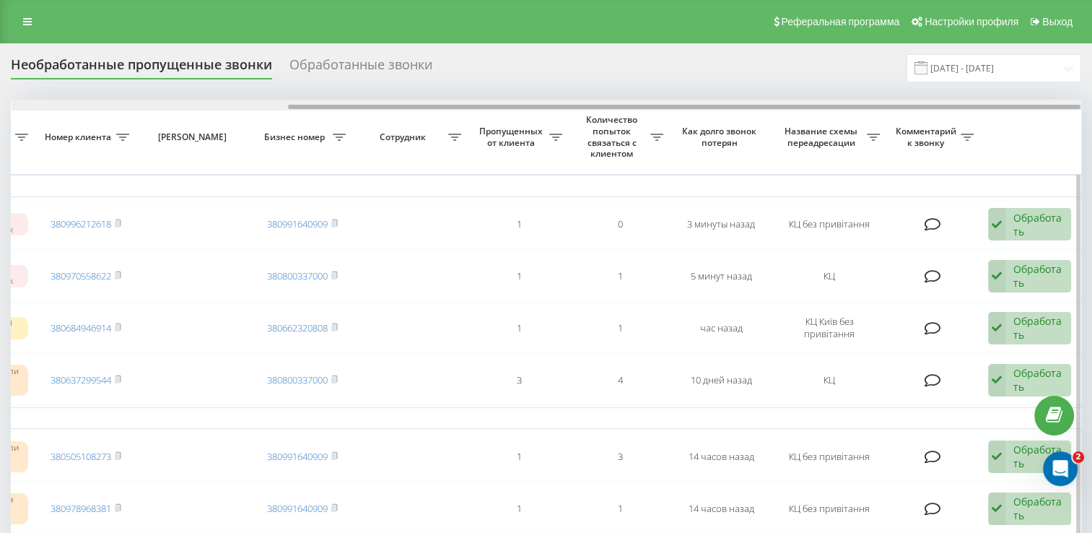
drag, startPoint x: 393, startPoint y: 105, endPoint x: 715, endPoint y: 122, distance: 323.1
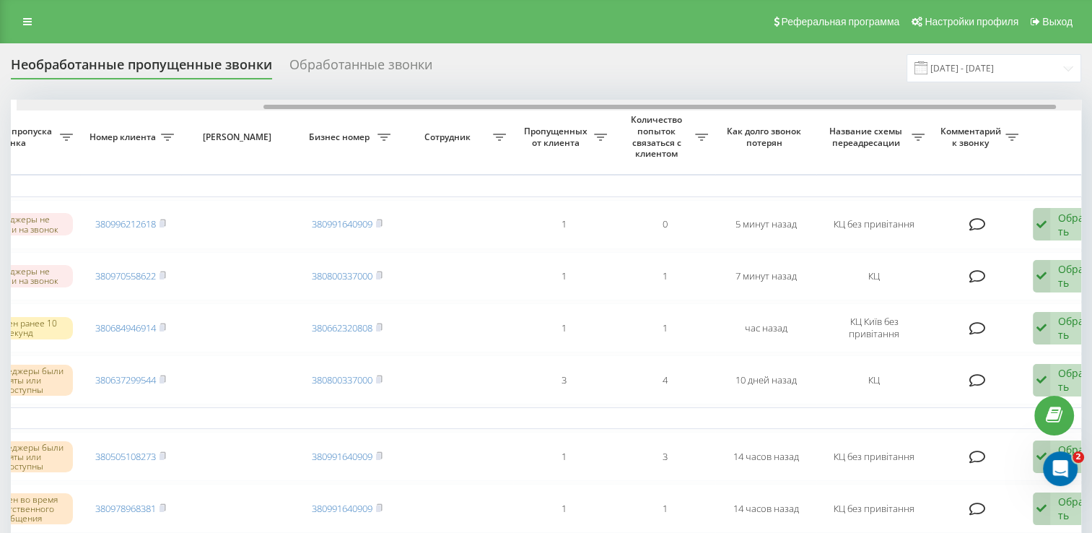
scroll to position [0, 339]
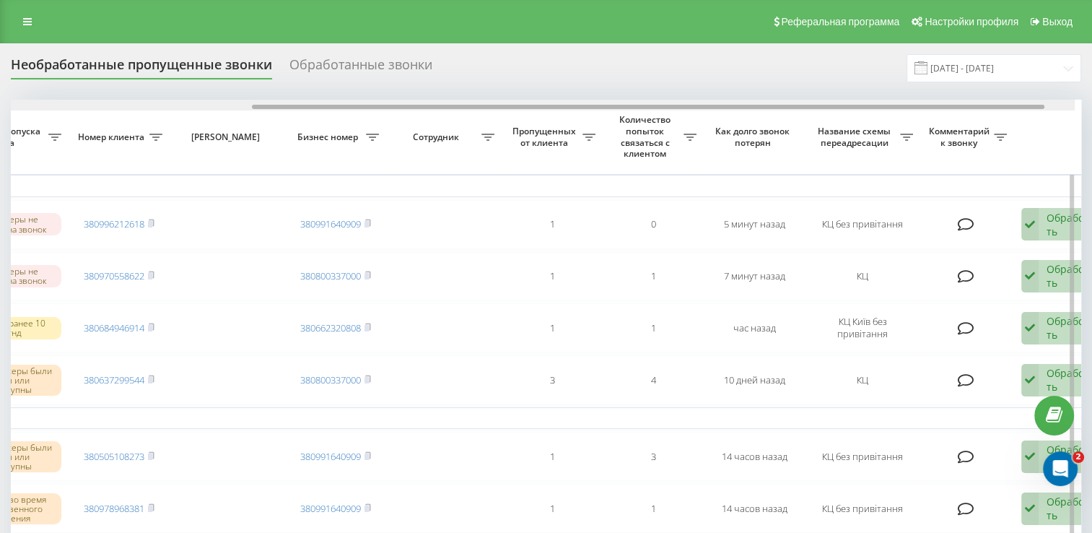
drag, startPoint x: 489, startPoint y: 108, endPoint x: 721, endPoint y: 157, distance: 236.0
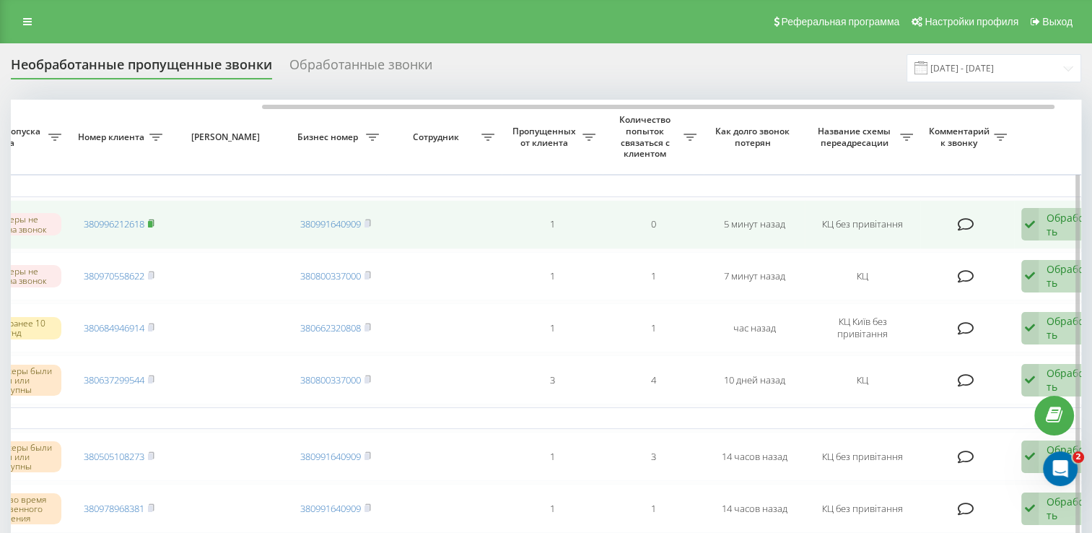
click at [152, 221] on rect at bounding box center [150, 224] width 4 height 6
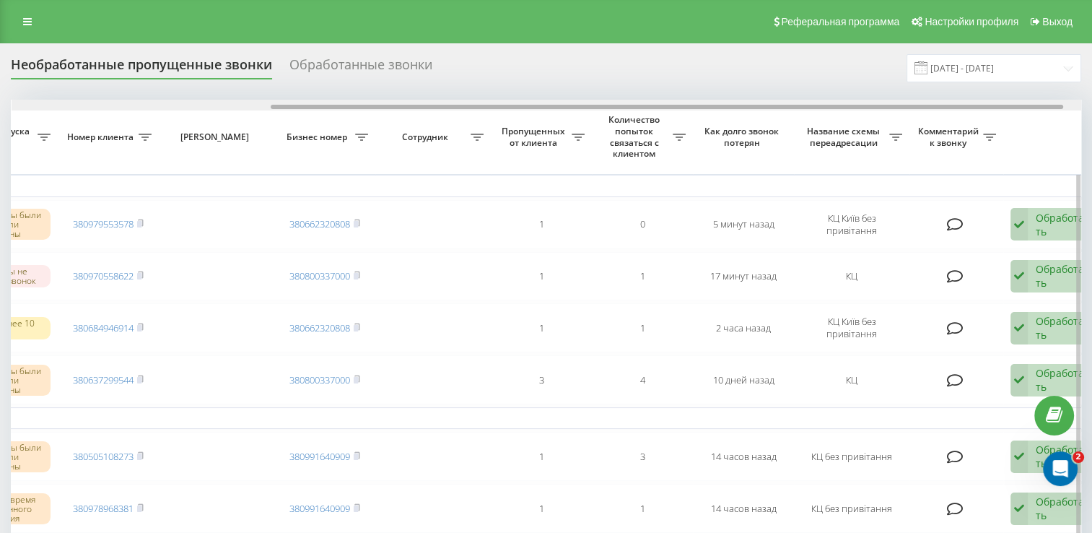
drag, startPoint x: 389, startPoint y: 111, endPoint x: 626, endPoint y: 113, distance: 236.8
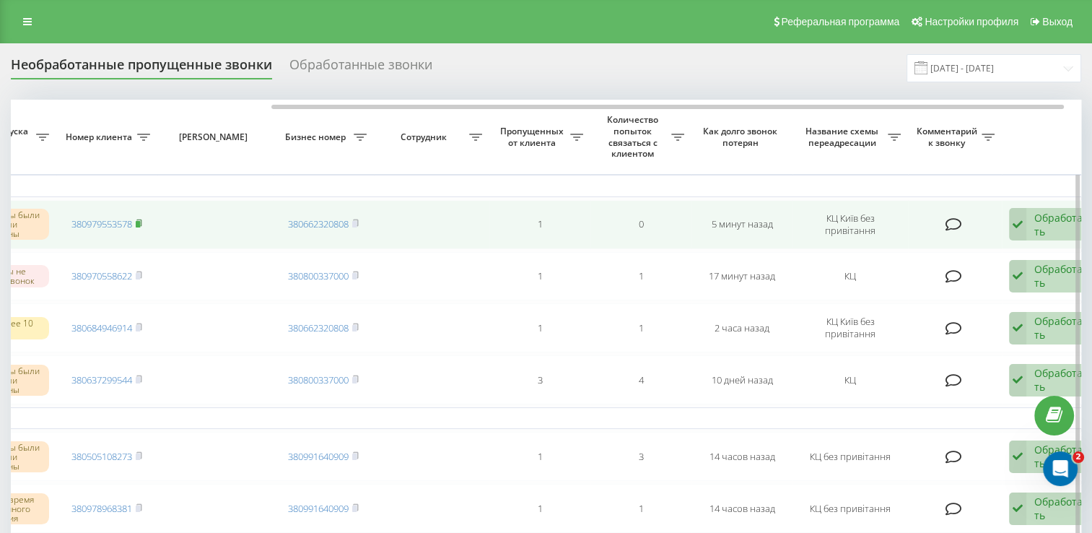
click at [139, 222] on rect at bounding box center [138, 224] width 4 height 6
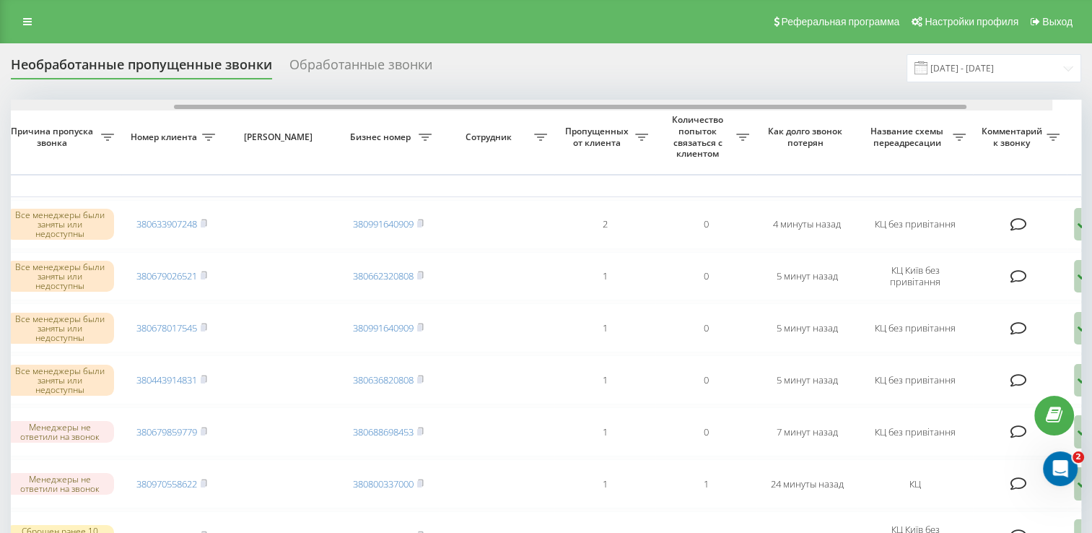
scroll to position [0, 373]
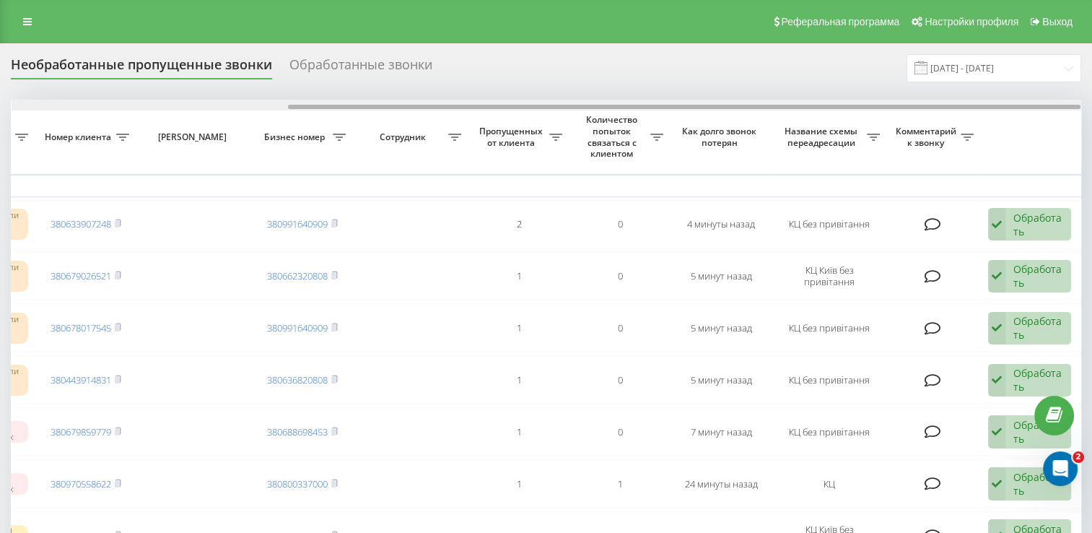
drag, startPoint x: 376, startPoint y: 105, endPoint x: 789, endPoint y: 162, distance: 416.9
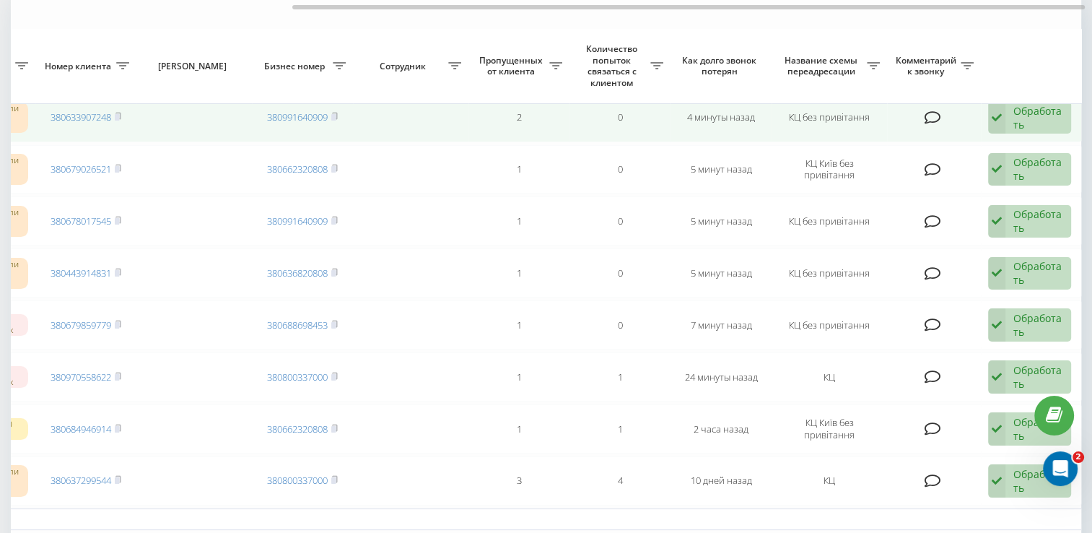
scroll to position [144, 0]
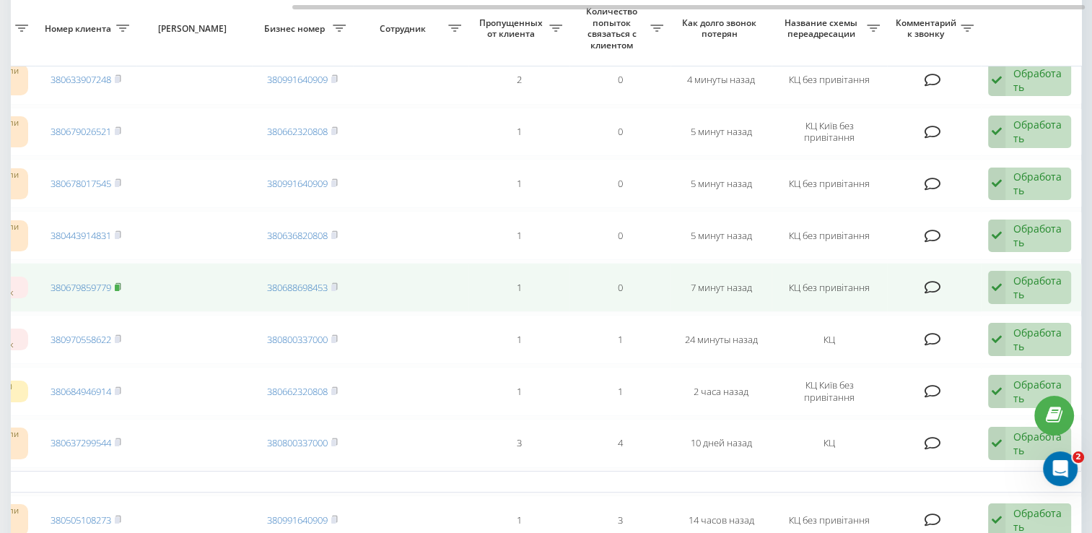
click at [118, 285] on rect at bounding box center [117, 287] width 4 height 6
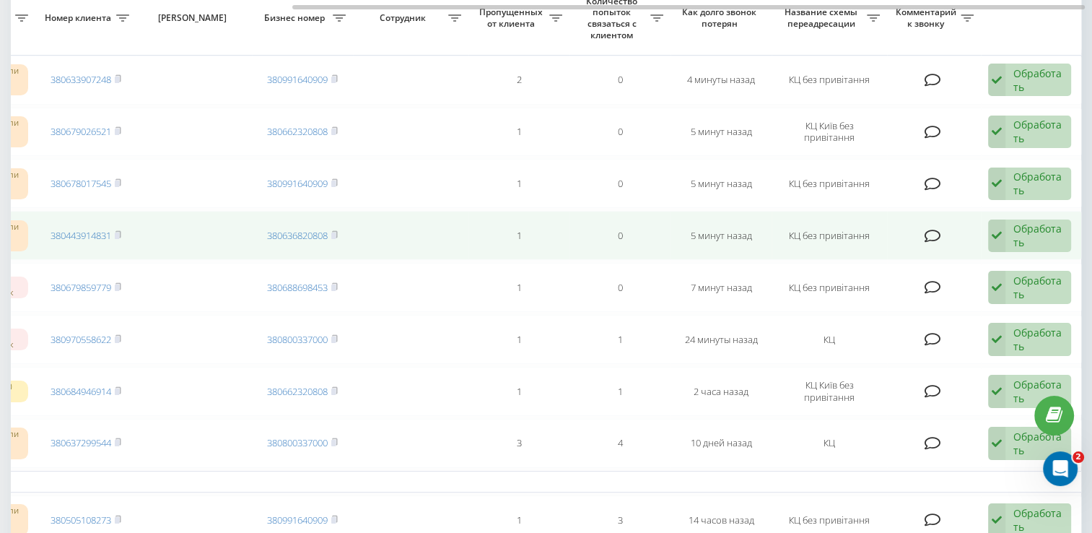
scroll to position [72, 0]
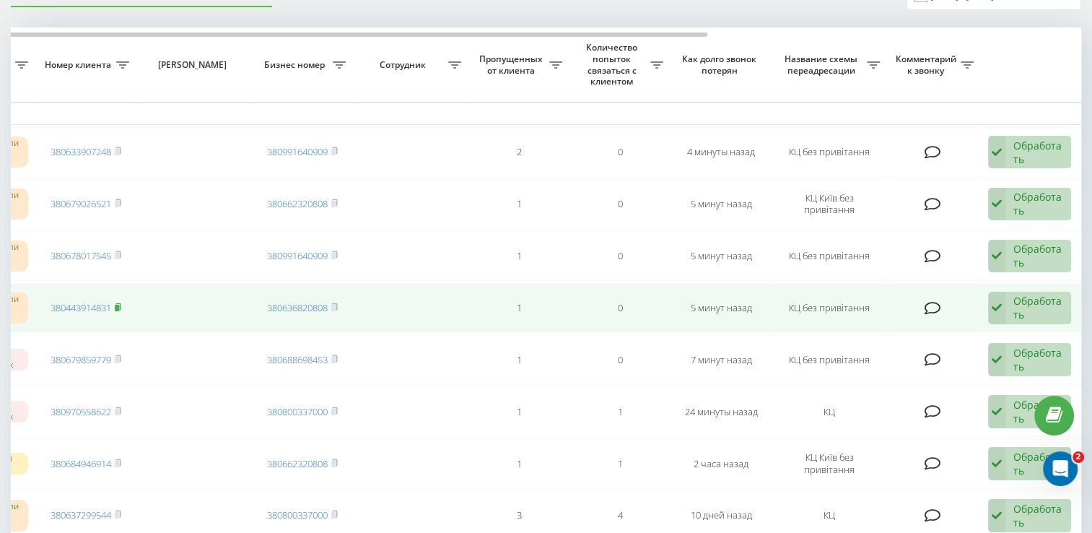
click at [118, 306] on rect at bounding box center [117, 308] width 4 height 6
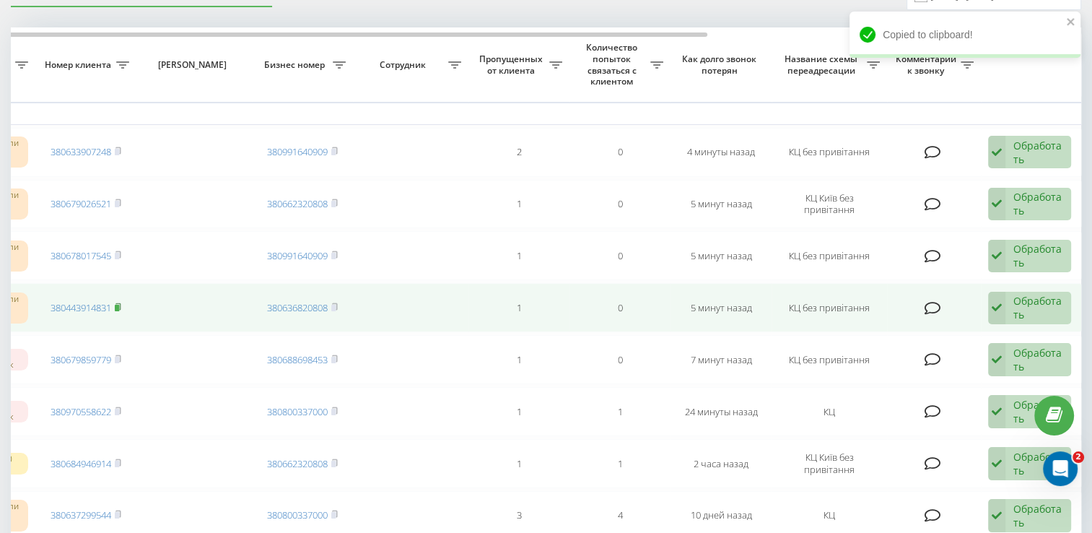
click at [121, 303] on icon at bounding box center [118, 307] width 6 height 9
click at [118, 303] on icon at bounding box center [118, 307] width 6 height 9
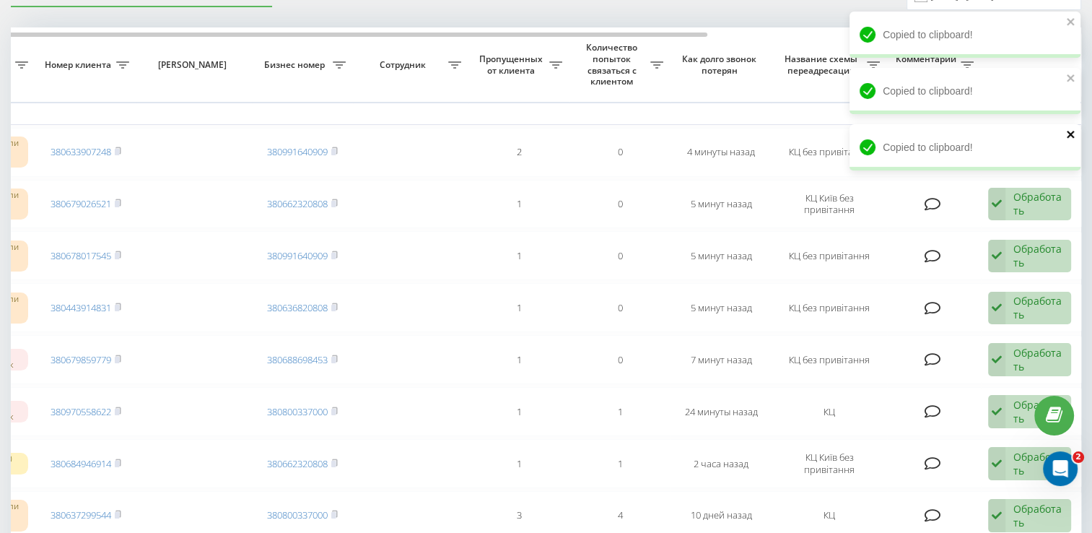
click at [1073, 137] on icon "close" at bounding box center [1070, 134] width 7 height 7
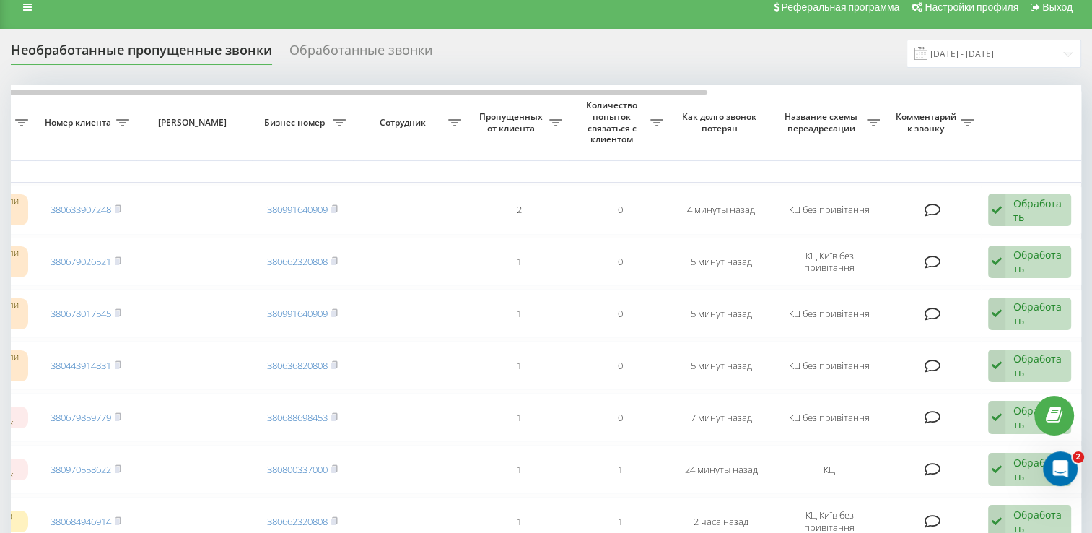
scroll to position [0, 0]
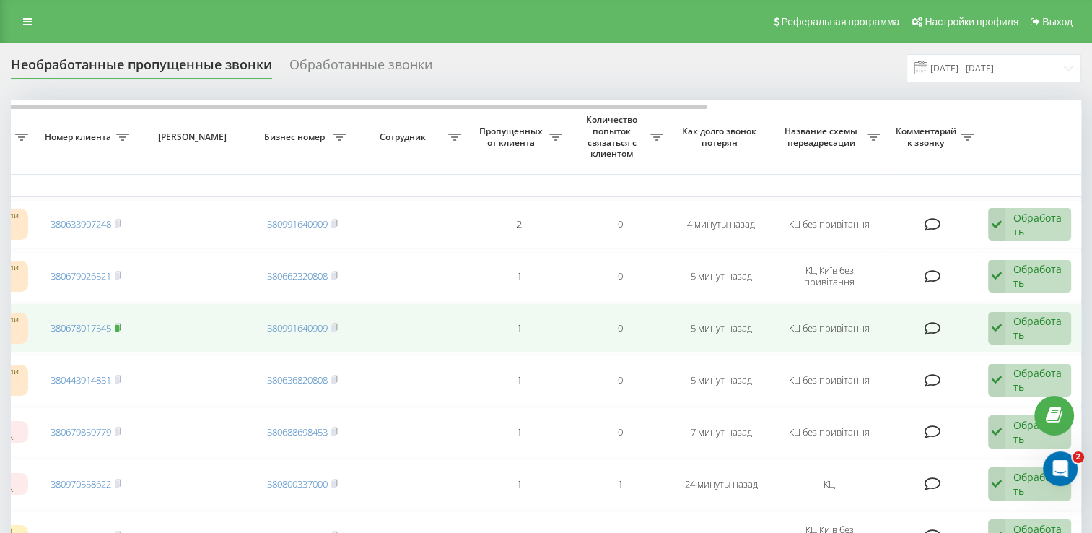
click at [119, 327] on rect at bounding box center [117, 328] width 4 height 6
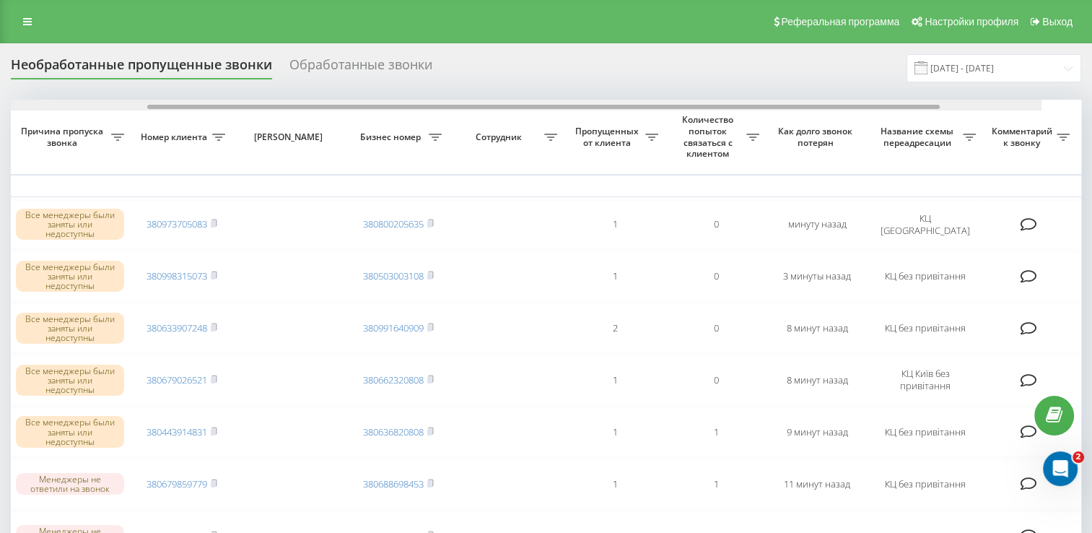
scroll to position [0, 373]
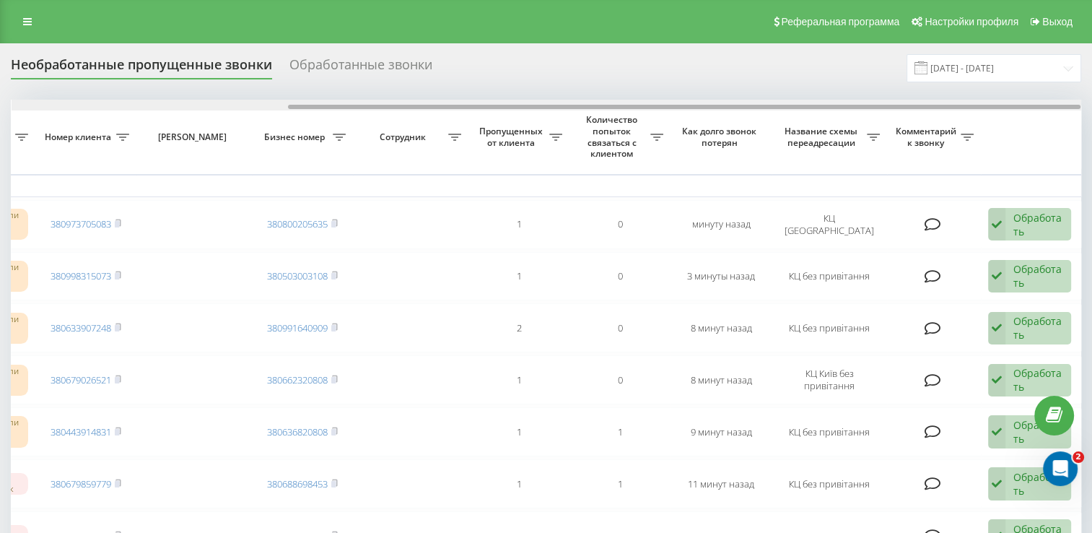
drag, startPoint x: 373, startPoint y: 108, endPoint x: 701, endPoint y: 153, distance: 331.5
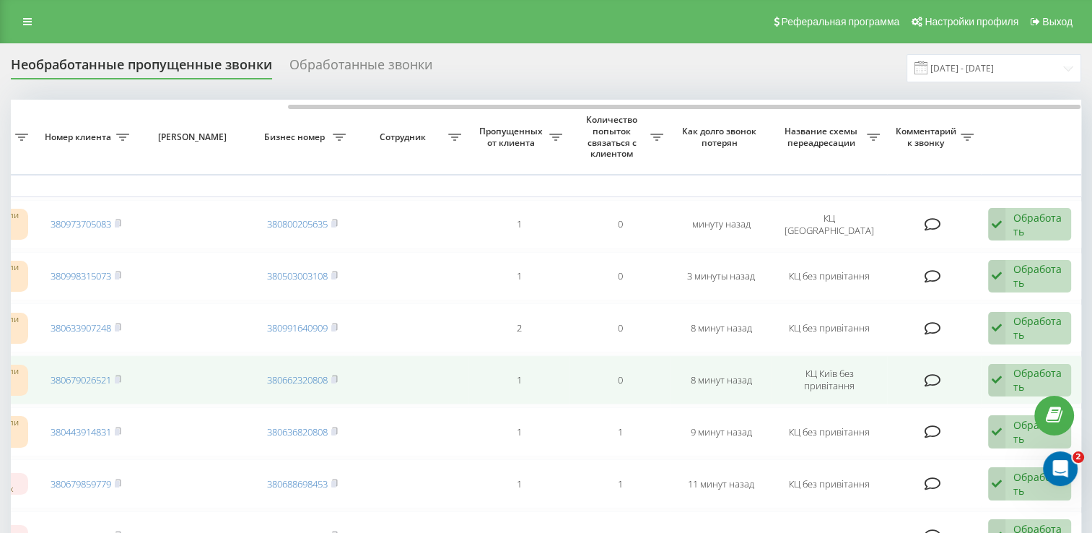
click at [125, 381] on td "380679026521" at bounding box center [85, 379] width 101 height 49
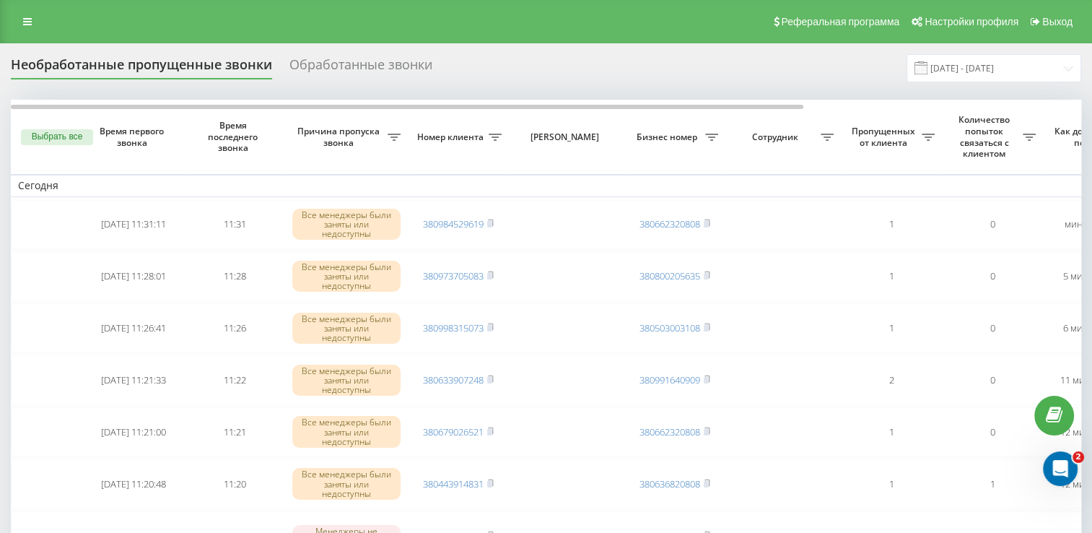
drag, startPoint x: 0, startPoint y: 0, endPoint x: 600, endPoint y: 48, distance: 601.8
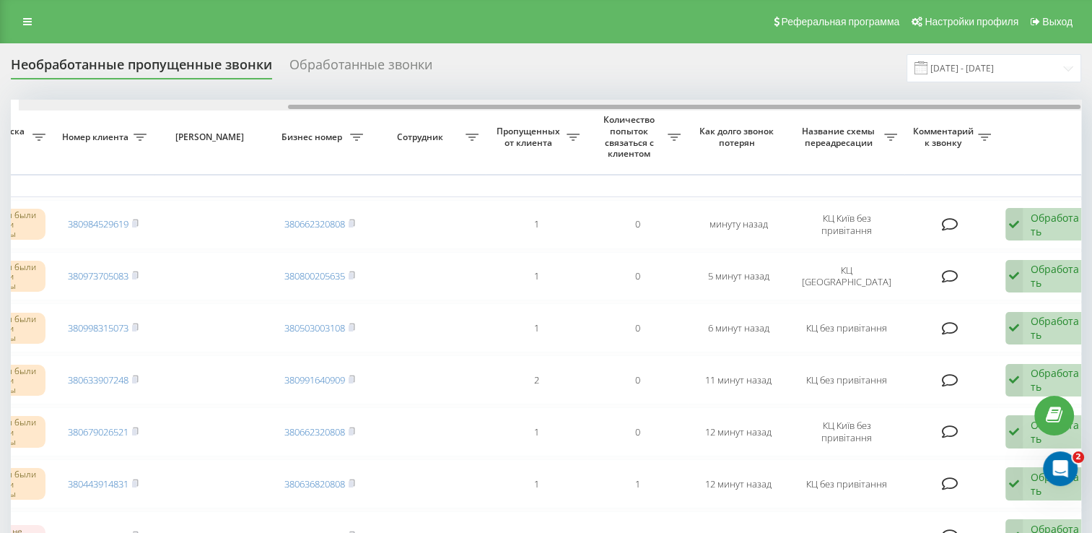
drag, startPoint x: 537, startPoint y: 118, endPoint x: 760, endPoint y: 162, distance: 226.7
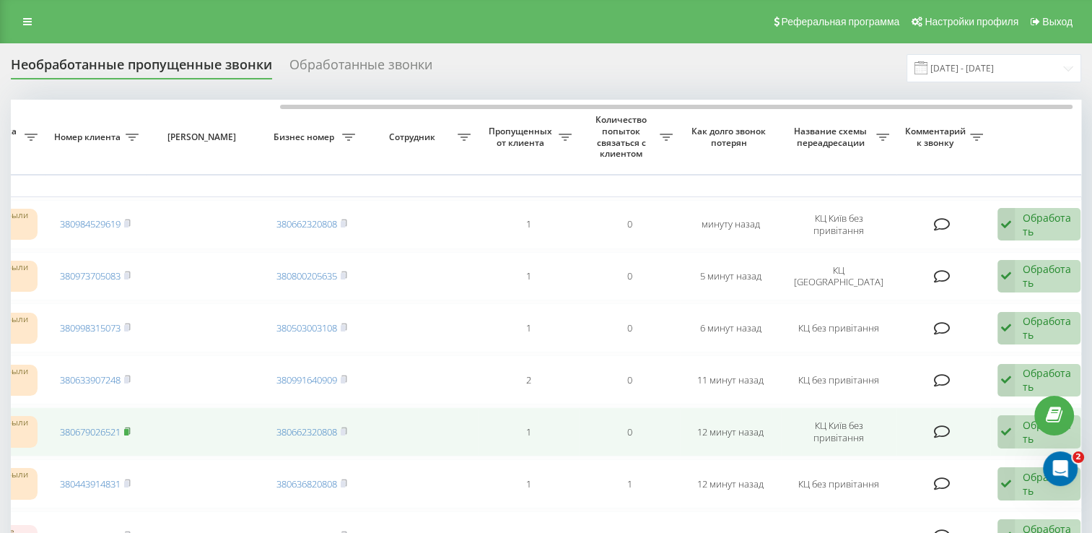
click at [129, 429] on rect at bounding box center [126, 432] width 4 height 6
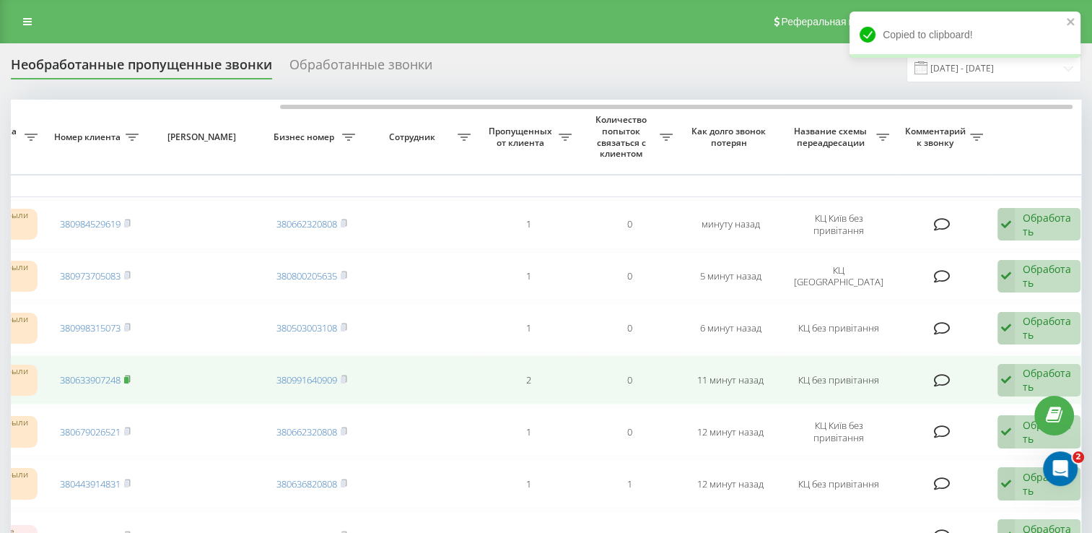
click at [130, 375] on icon at bounding box center [127, 378] width 5 height 6
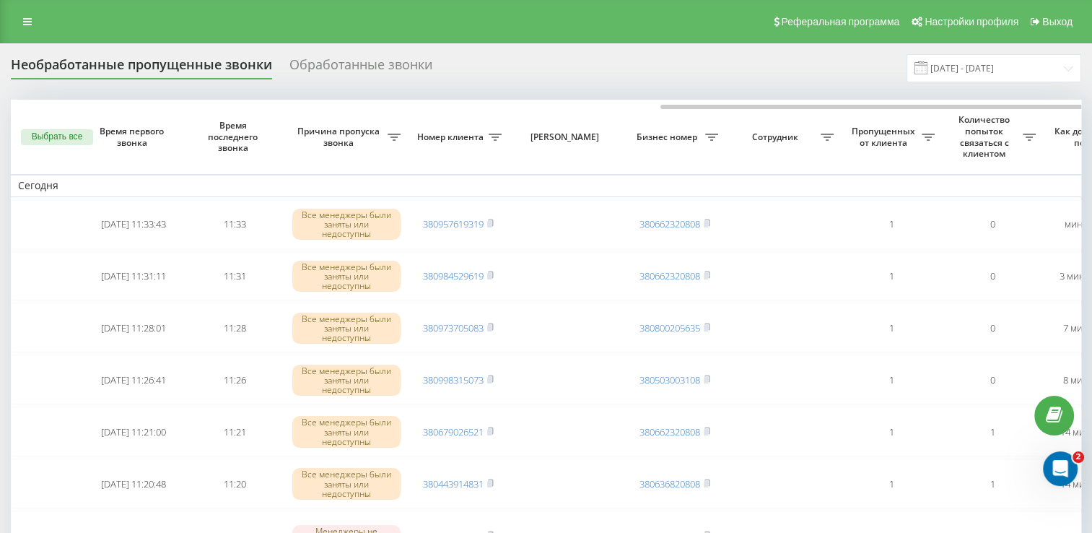
scroll to position [0, 373]
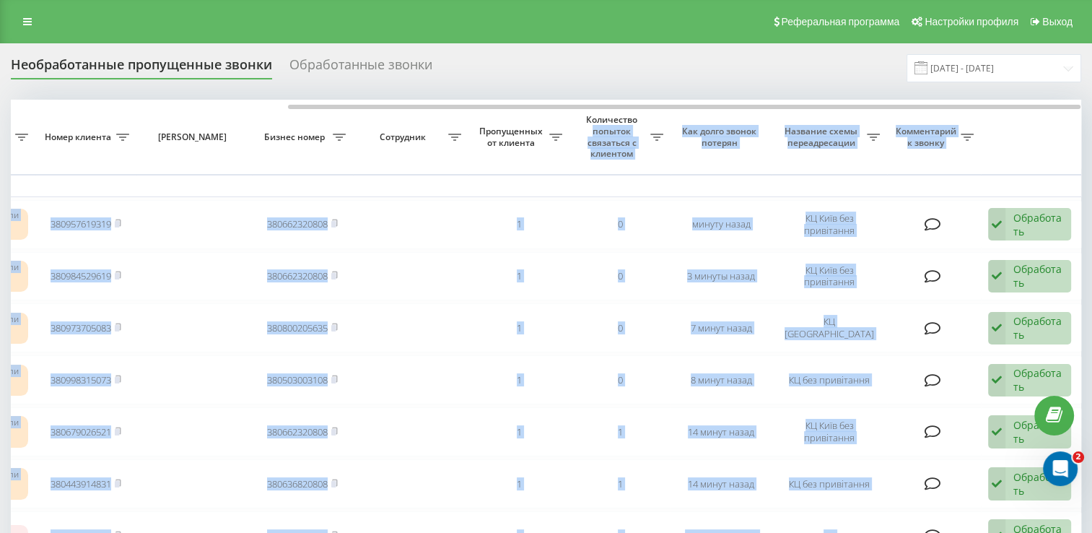
drag, startPoint x: 331, startPoint y: 103, endPoint x: 645, endPoint y: 122, distance: 314.7
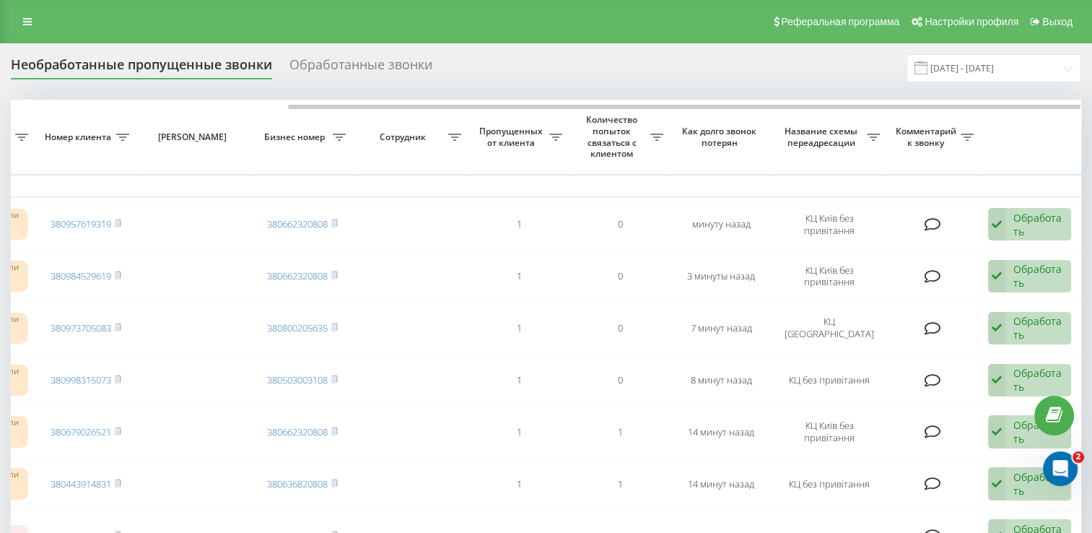
drag, startPoint x: 645, startPoint y: 122, endPoint x: 552, endPoint y: 74, distance: 105.3
click at [552, 74] on div "Необработанные пропущенные звонки Обработанные звонки [DATE] - [DATE]" at bounding box center [546, 68] width 1071 height 28
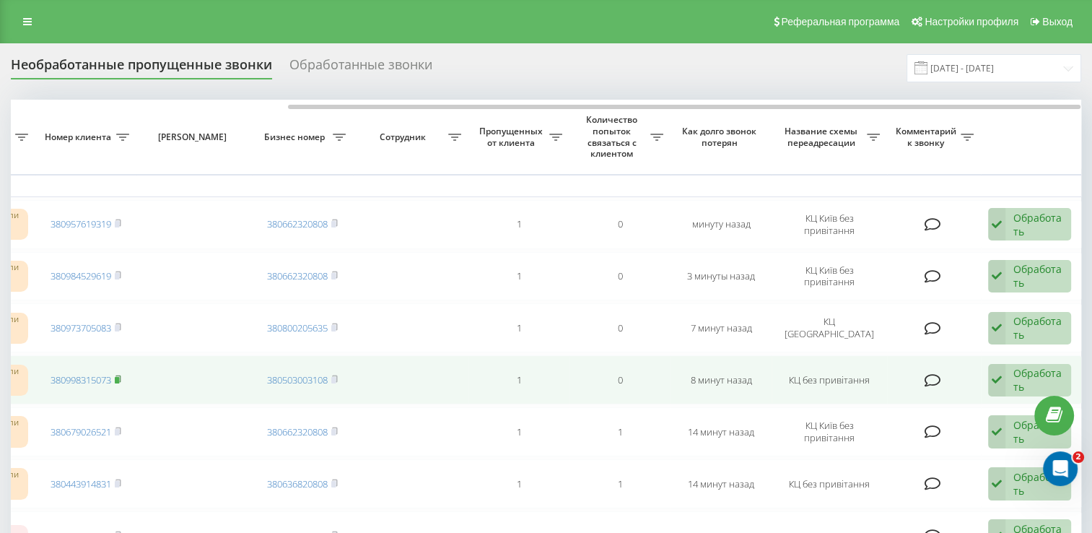
click at [121, 378] on icon at bounding box center [118, 378] width 5 height 6
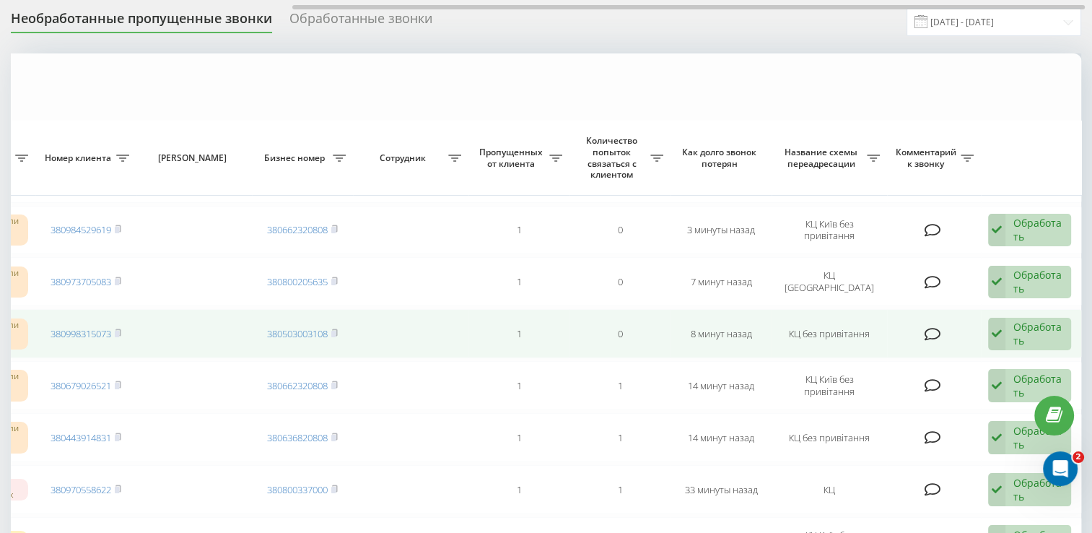
scroll to position [0, 0]
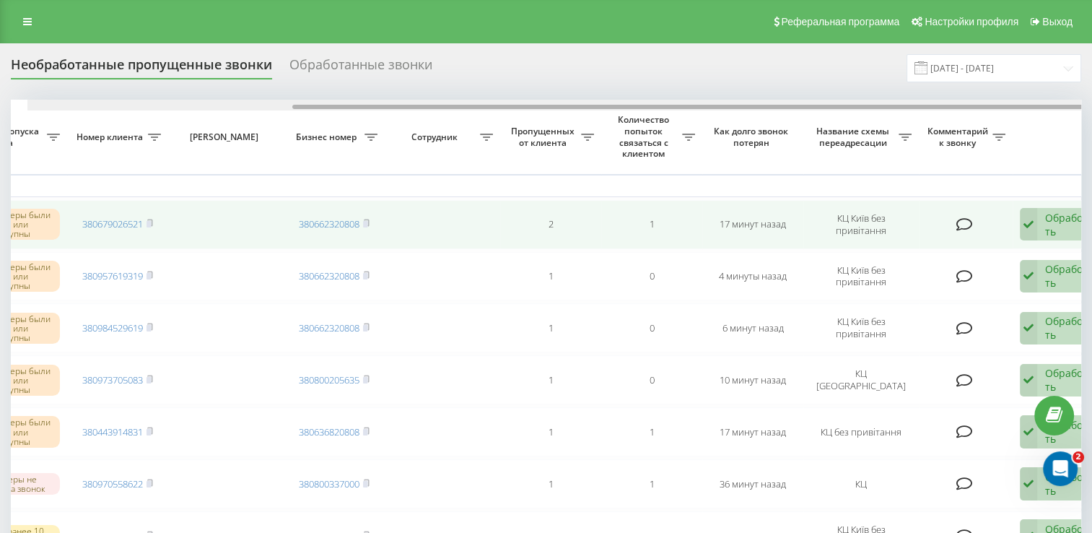
scroll to position [0, 358]
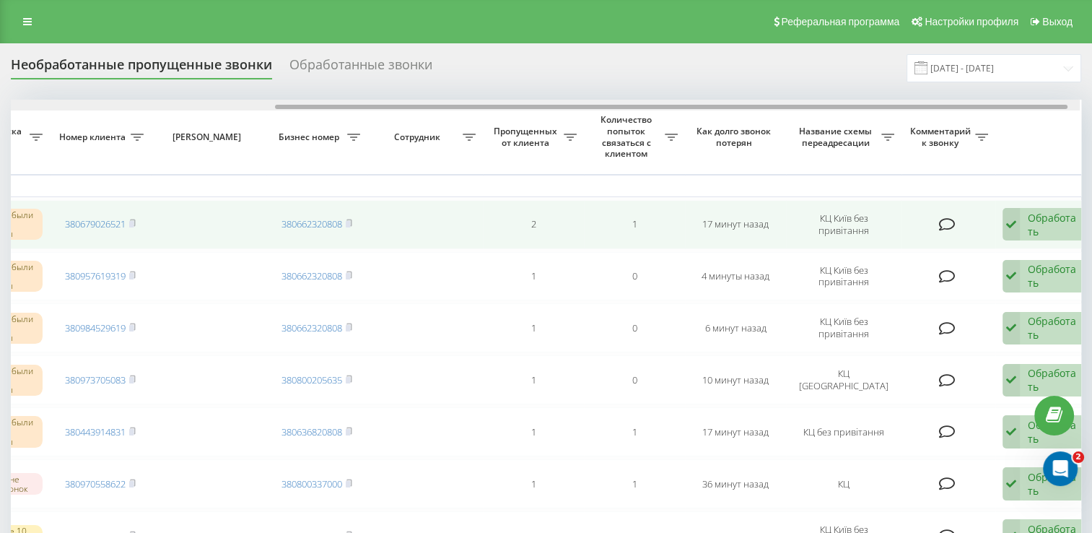
drag, startPoint x: 419, startPoint y: 108, endPoint x: 699, endPoint y: 209, distance: 297.1
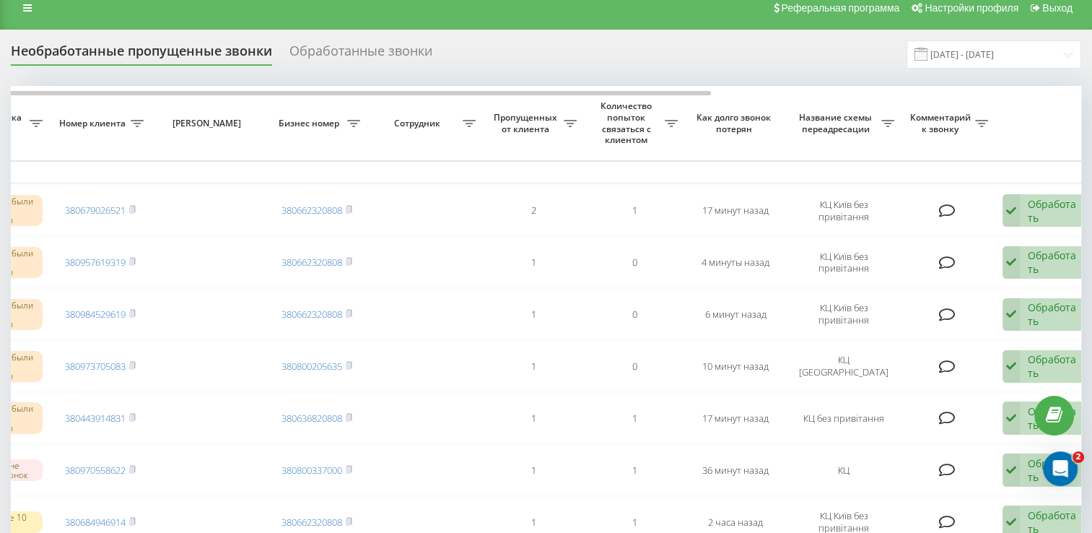
scroll to position [0, 0]
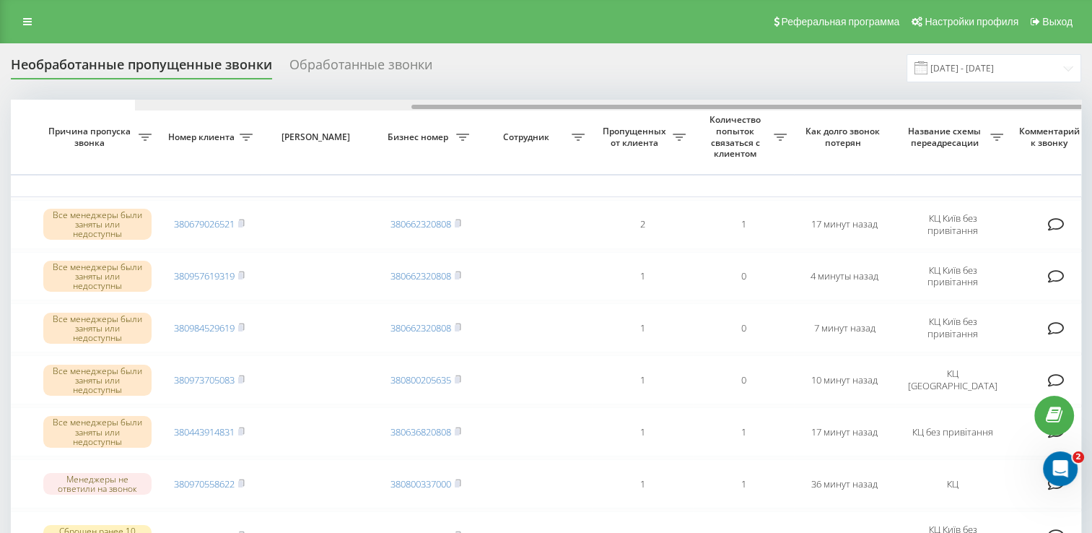
scroll to position [0, 373]
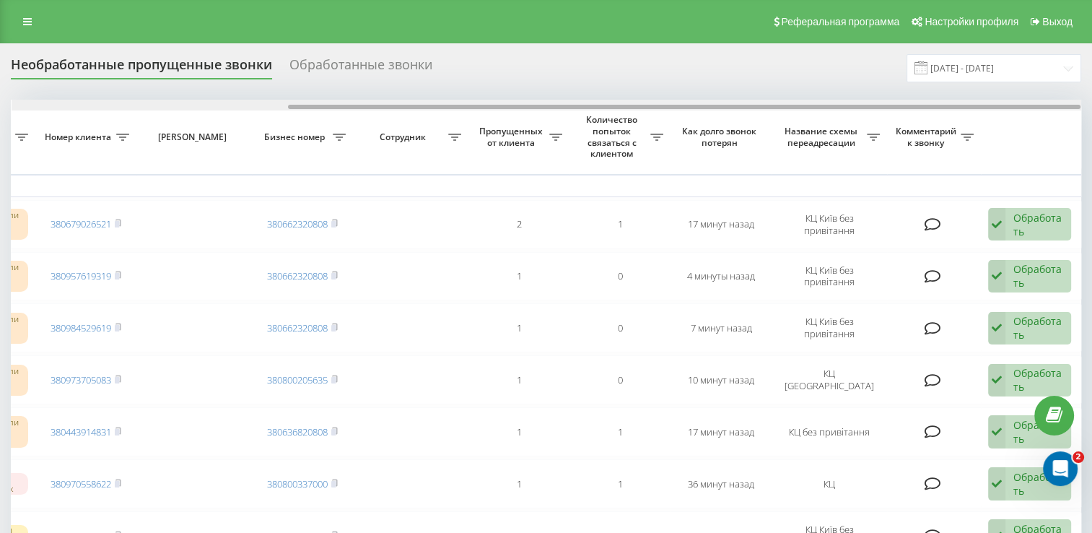
drag, startPoint x: 261, startPoint y: 106, endPoint x: 546, endPoint y: 114, distance: 284.6
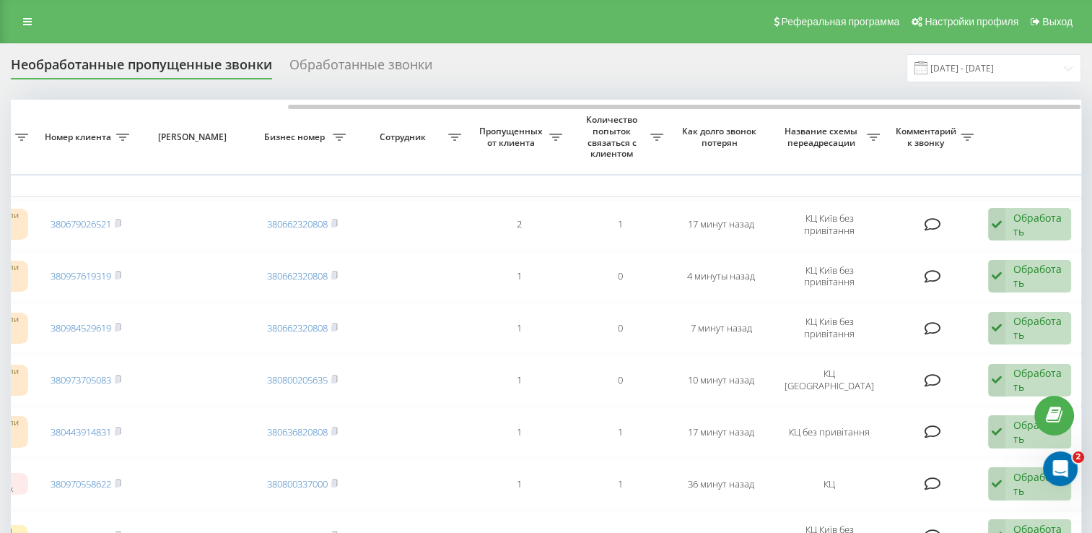
click at [547, 114] on th "Пропущенных от клиента" at bounding box center [519, 137] width 101 height 74
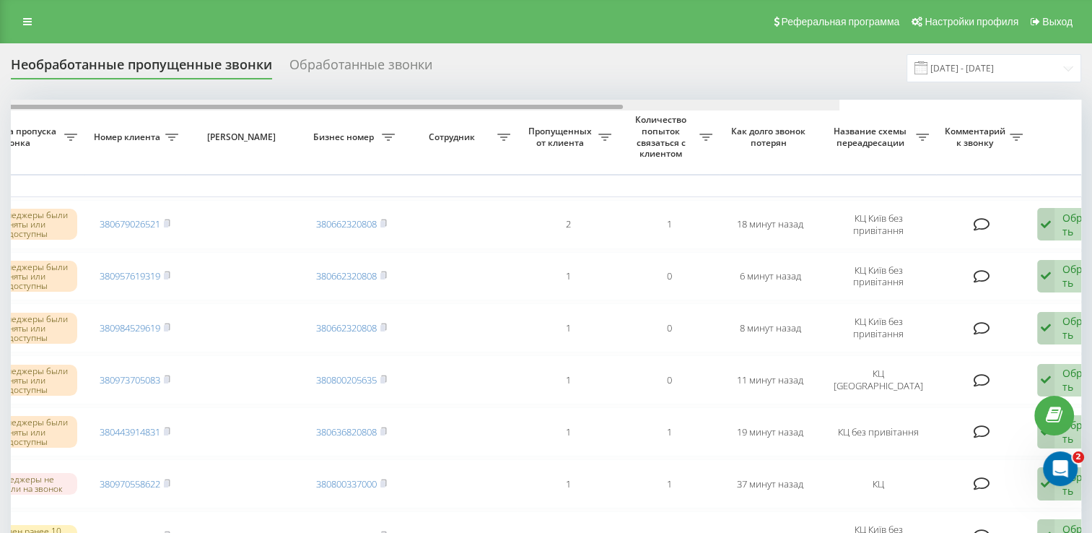
scroll to position [0, 373]
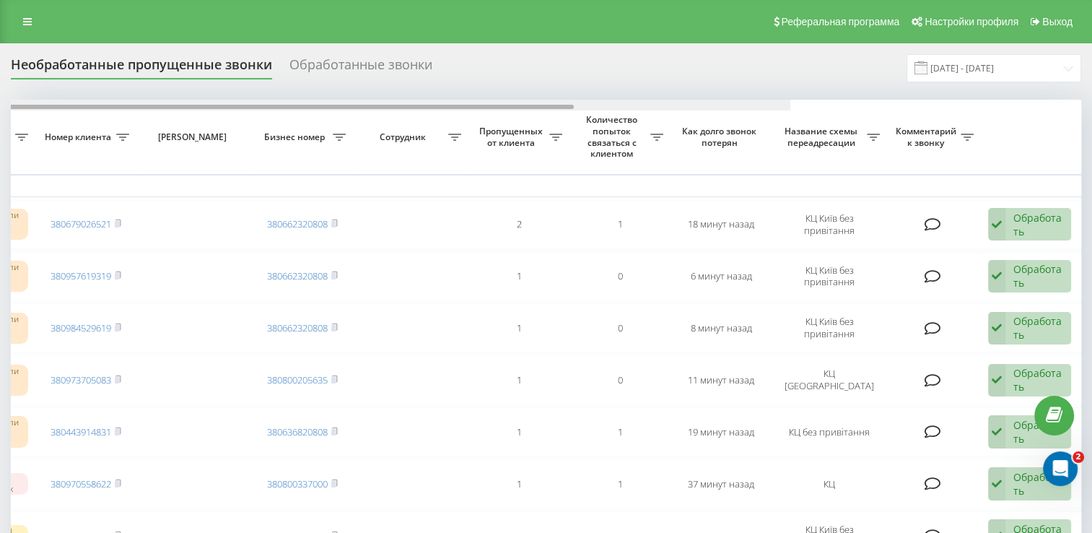
drag, startPoint x: 462, startPoint y: 105, endPoint x: 957, endPoint y: 147, distance: 496.3
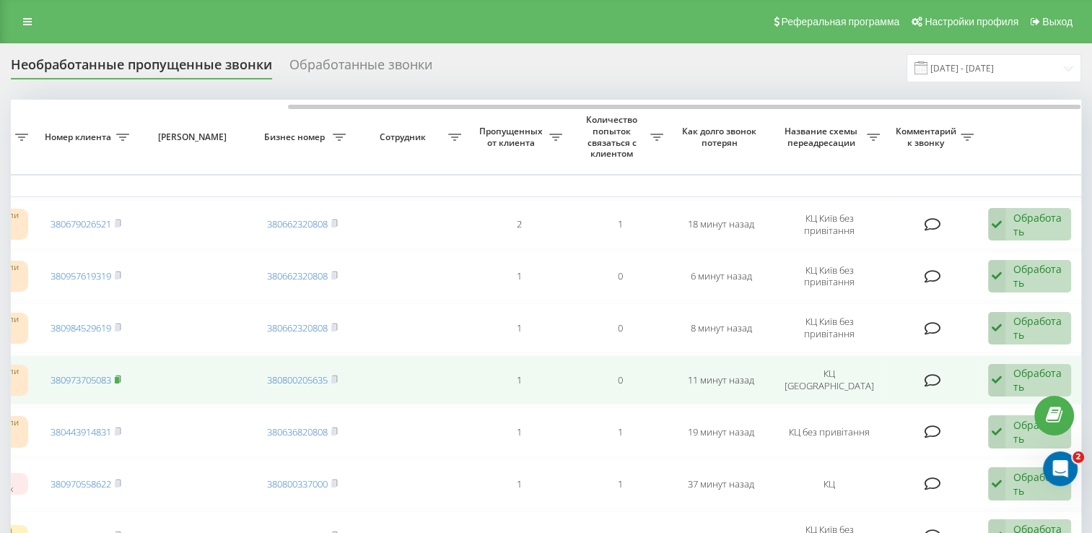
click at [118, 377] on rect at bounding box center [117, 380] width 4 height 6
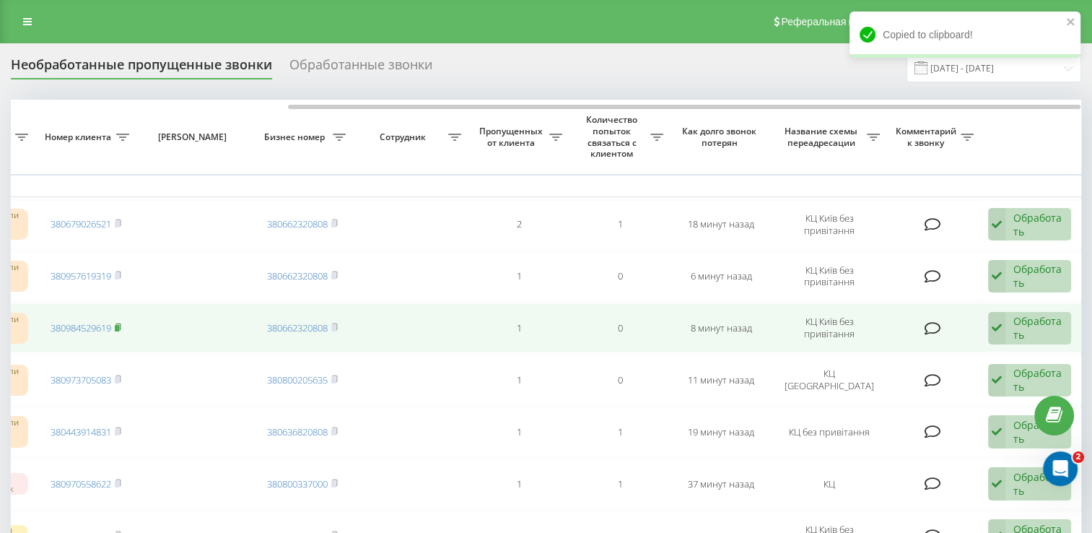
click at [116, 325] on rect at bounding box center [117, 328] width 4 height 6
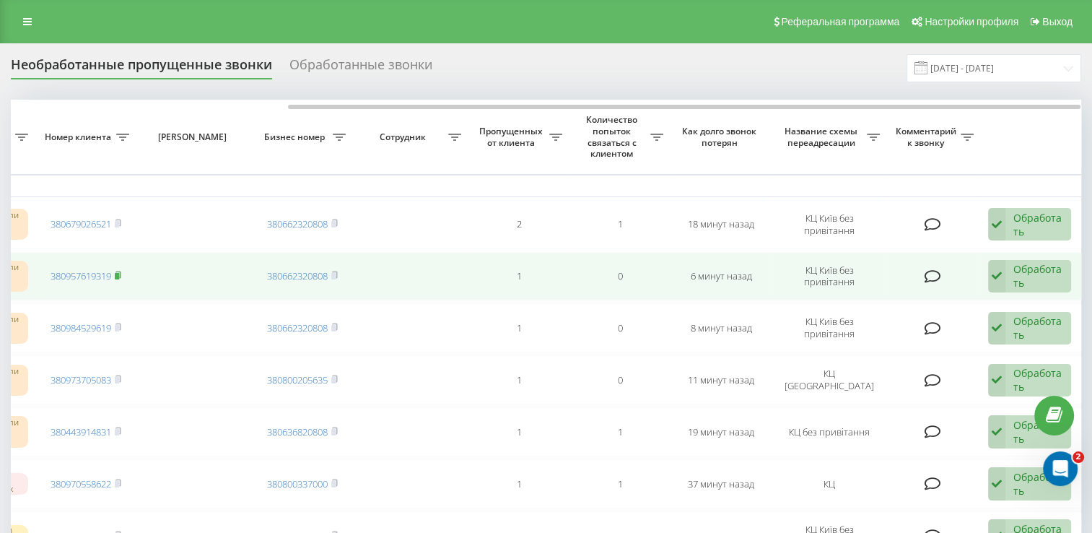
click at [119, 275] on rect at bounding box center [117, 276] width 4 height 6
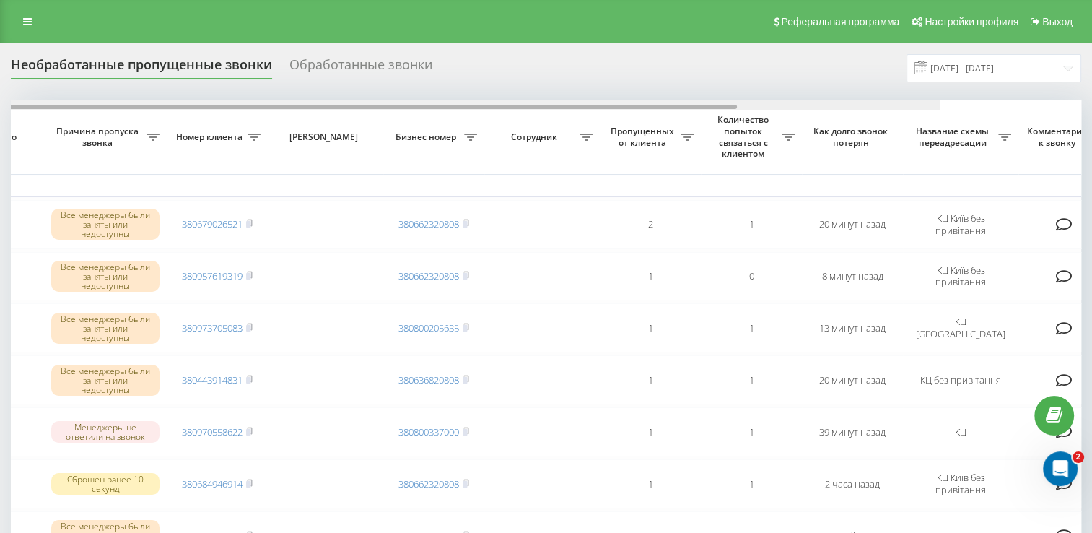
scroll to position [0, 373]
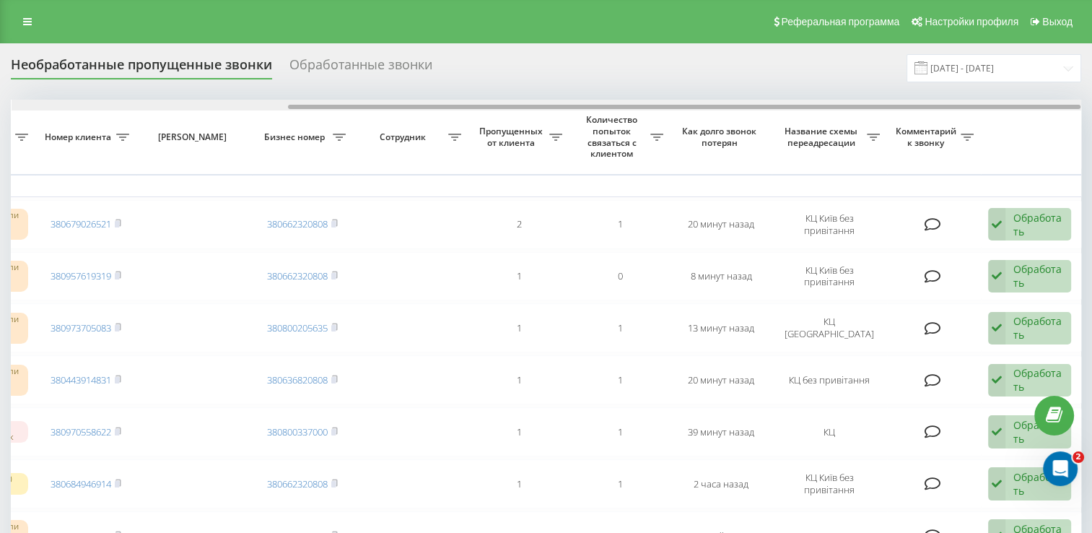
drag, startPoint x: 474, startPoint y: 105, endPoint x: 801, endPoint y: 152, distance: 329.6
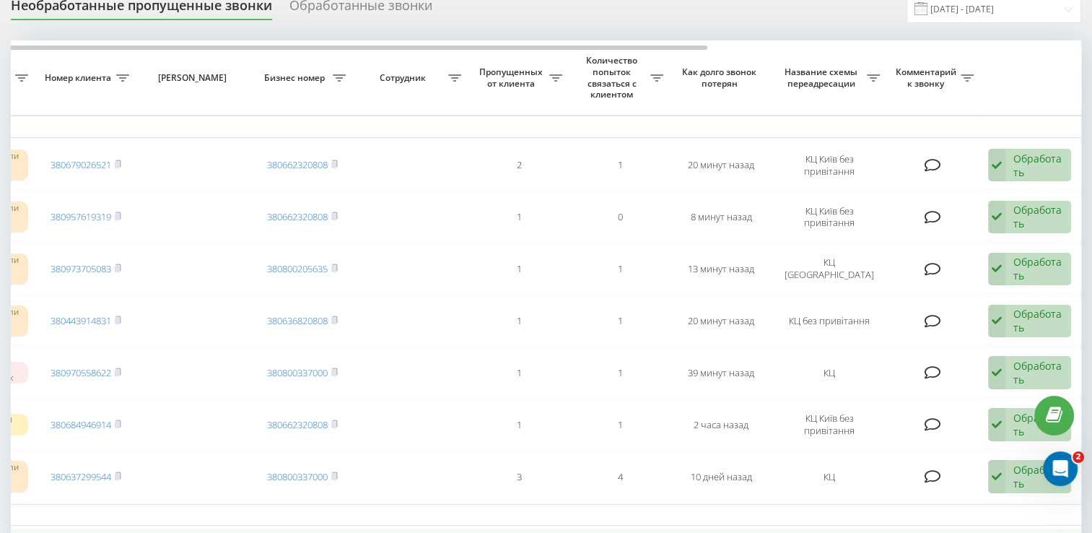
scroll to position [0, 0]
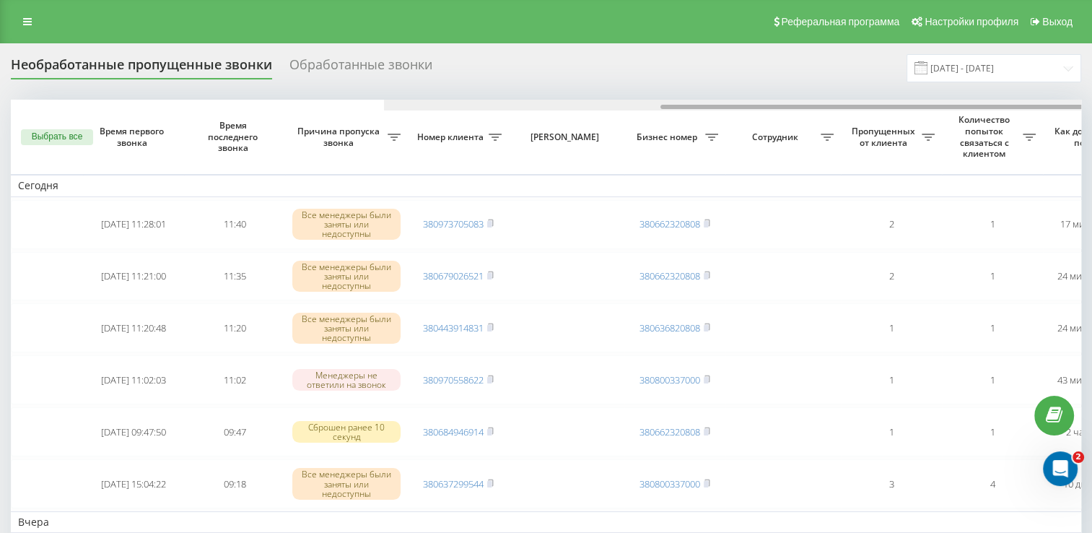
scroll to position [0, 373]
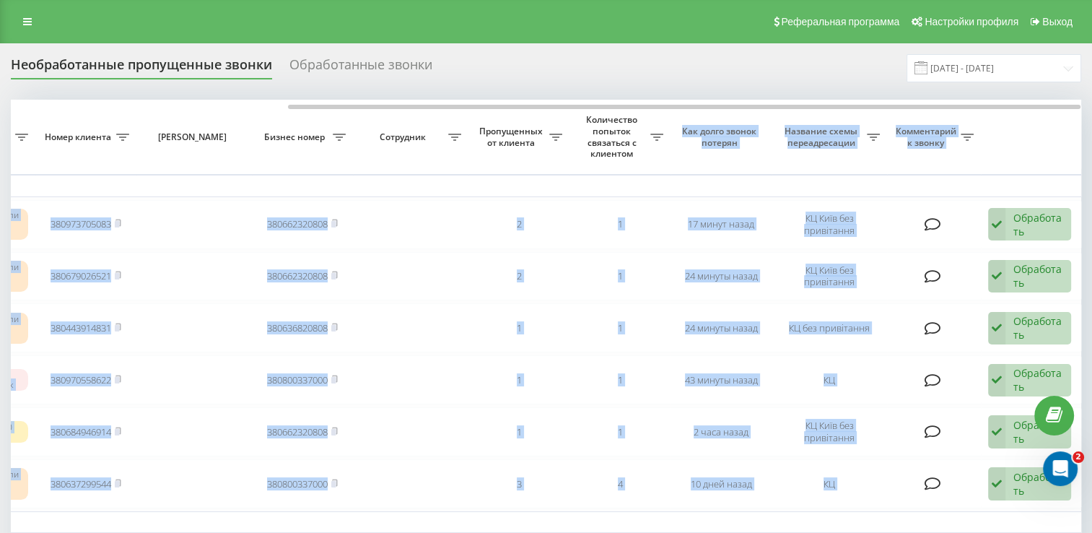
drag, startPoint x: 501, startPoint y: 103, endPoint x: 692, endPoint y: 114, distance: 191.7
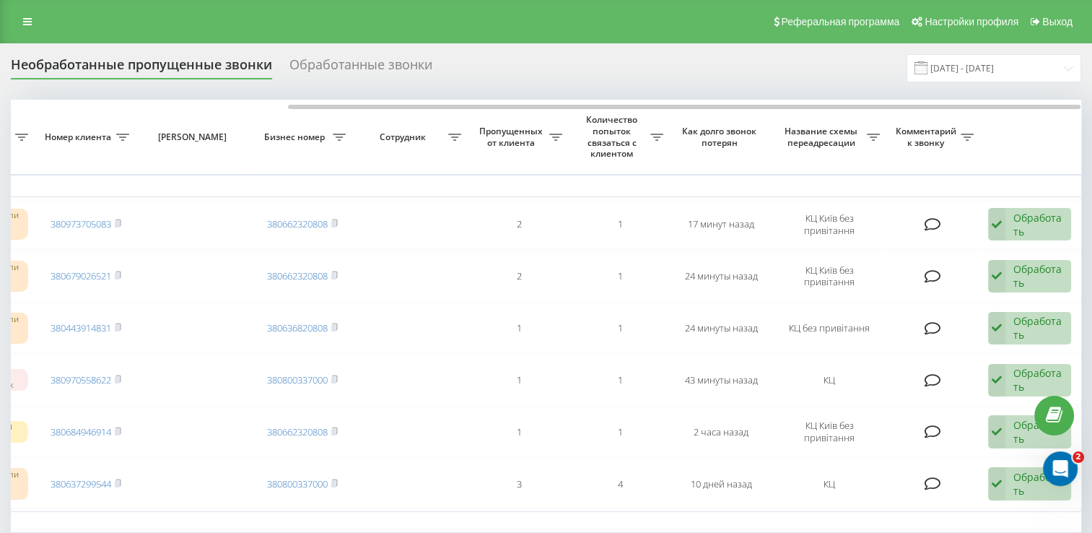
drag, startPoint x: 692, startPoint y: 114, endPoint x: 564, endPoint y: 62, distance: 138.6
click at [564, 62] on div "Необработанные пропущенные звонки Обработанные звонки [DATE] - [DATE]" at bounding box center [546, 68] width 1071 height 28
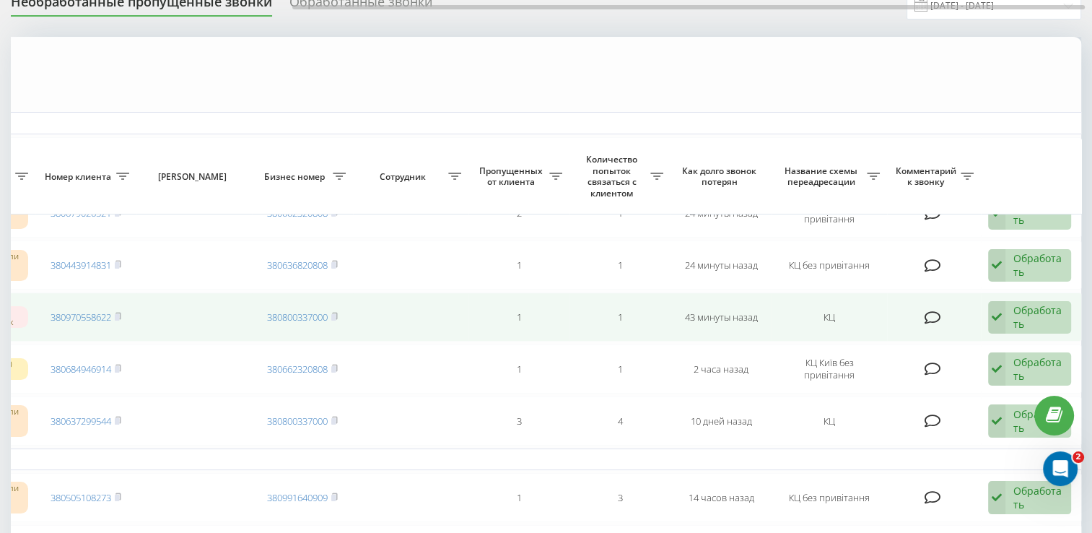
scroll to position [0, 0]
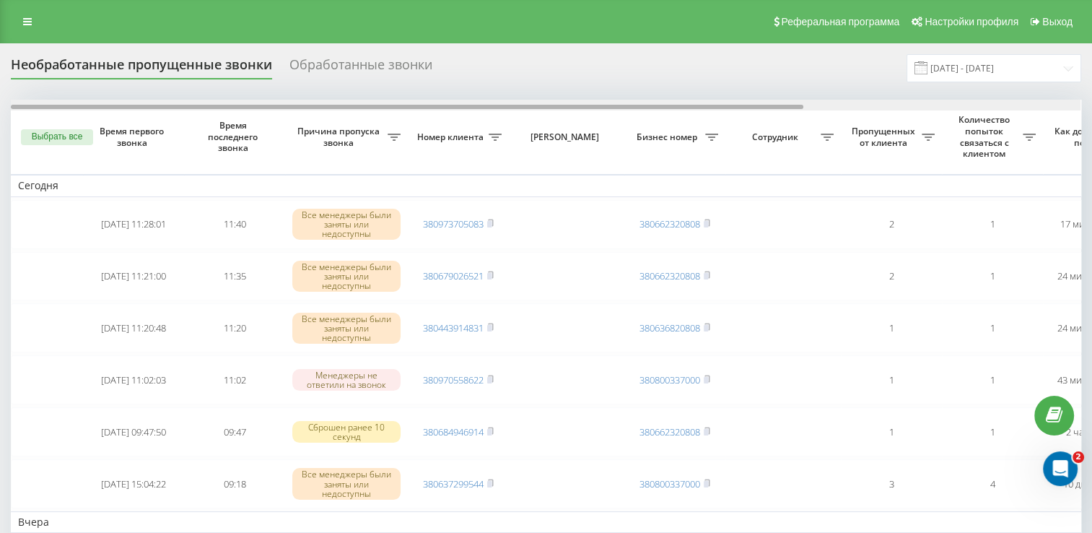
scroll to position [0, 373]
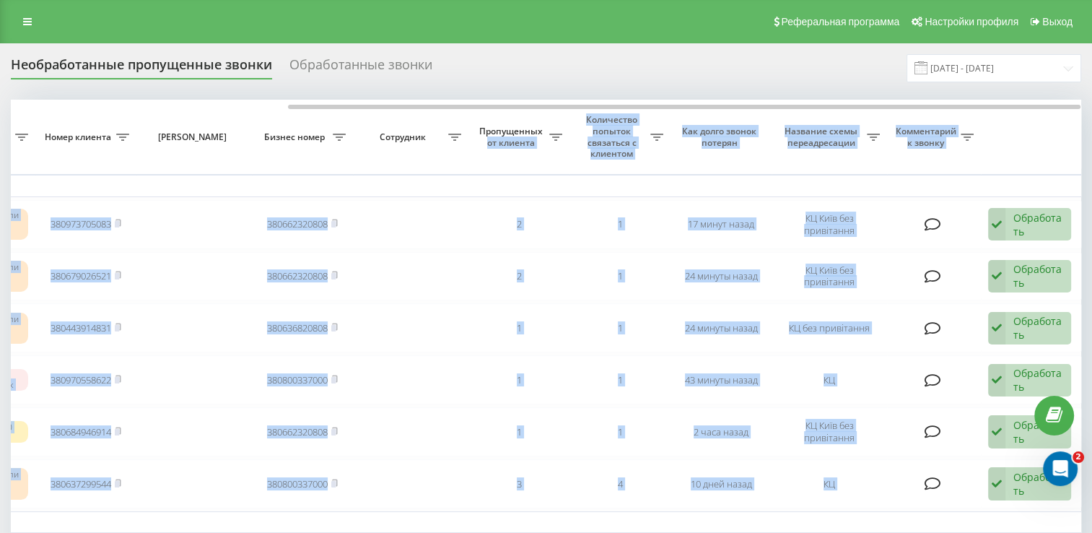
drag, startPoint x: 345, startPoint y: 103, endPoint x: 547, endPoint y: 118, distance: 202.0
drag, startPoint x: 547, startPoint y: 118, endPoint x: 485, endPoint y: 60, distance: 84.3
click at [480, 61] on div "Необработанные пропущенные звонки Обработанные звонки 21.08.2025 - 21.09.2025" at bounding box center [546, 68] width 1071 height 28
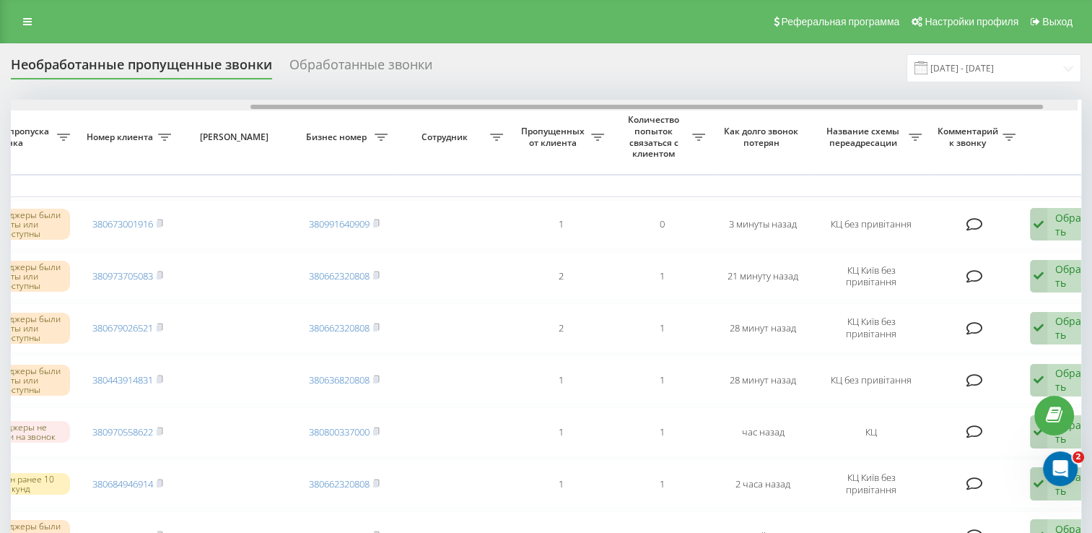
scroll to position [0, 335]
drag, startPoint x: 373, startPoint y: 105, endPoint x: 621, endPoint y: 129, distance: 249.6
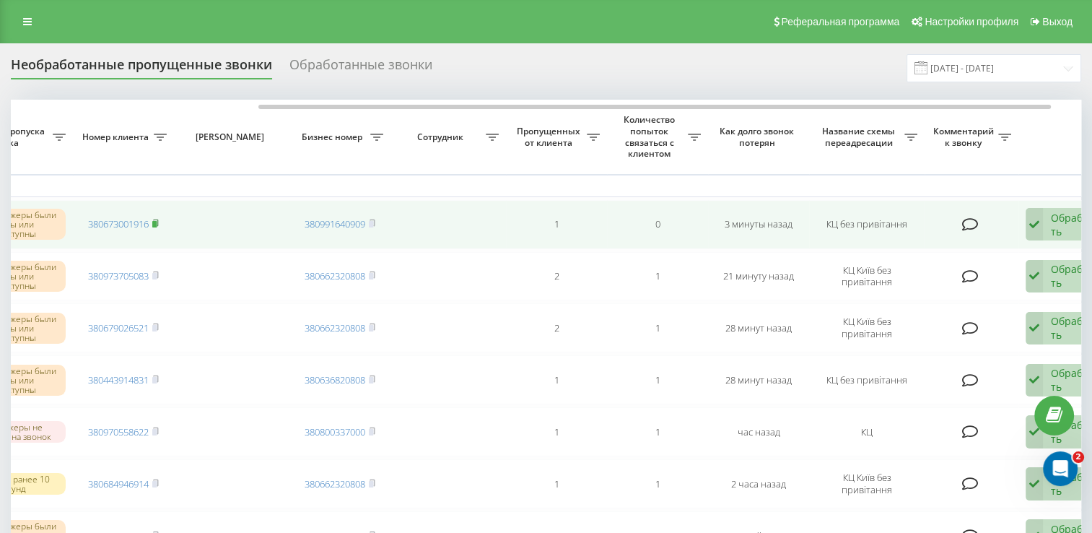
click at [157, 219] on icon at bounding box center [155, 223] width 6 height 9
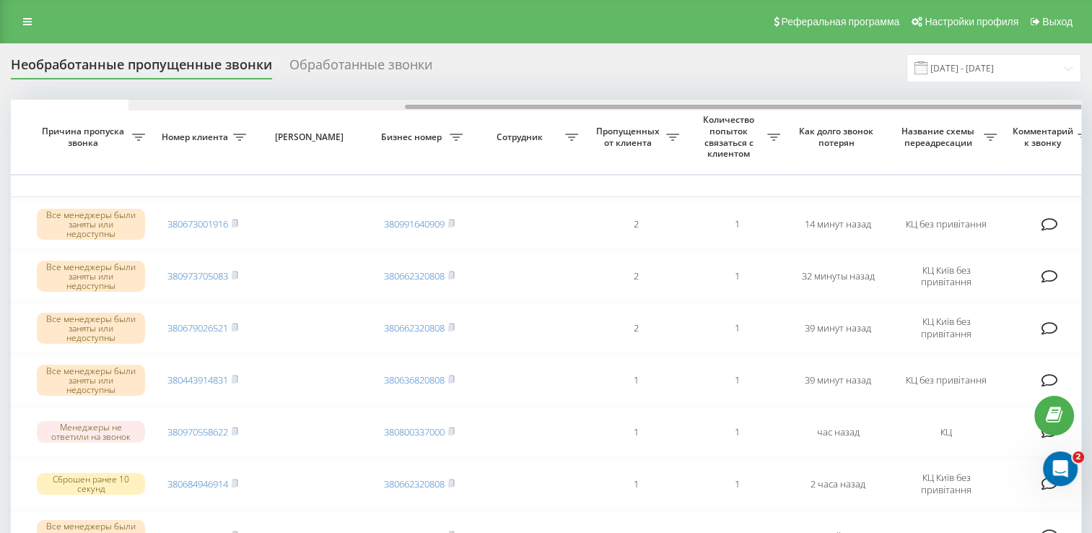
scroll to position [0, 373]
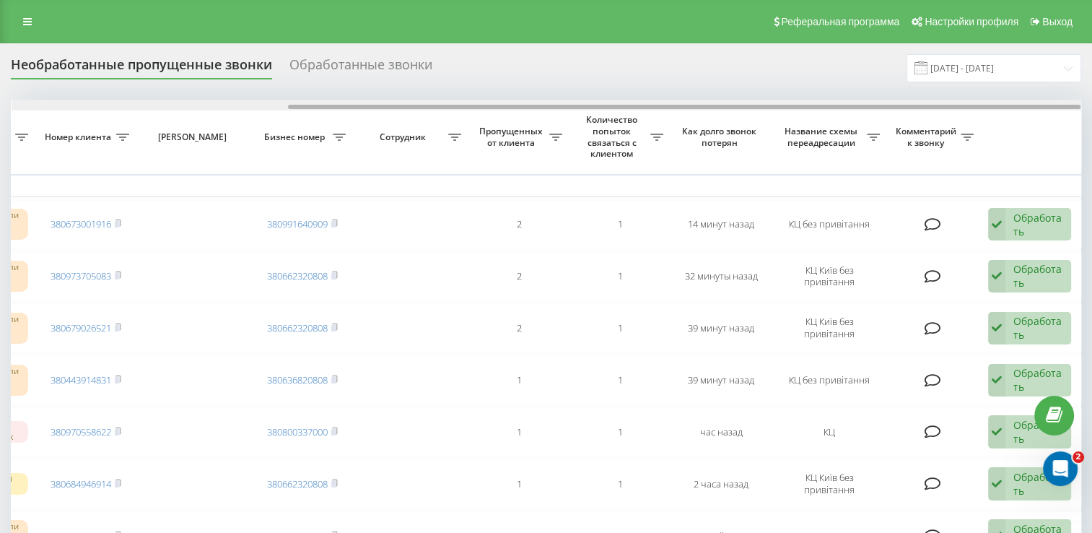
drag, startPoint x: 196, startPoint y: 107, endPoint x: 498, endPoint y: 149, distance: 305.4
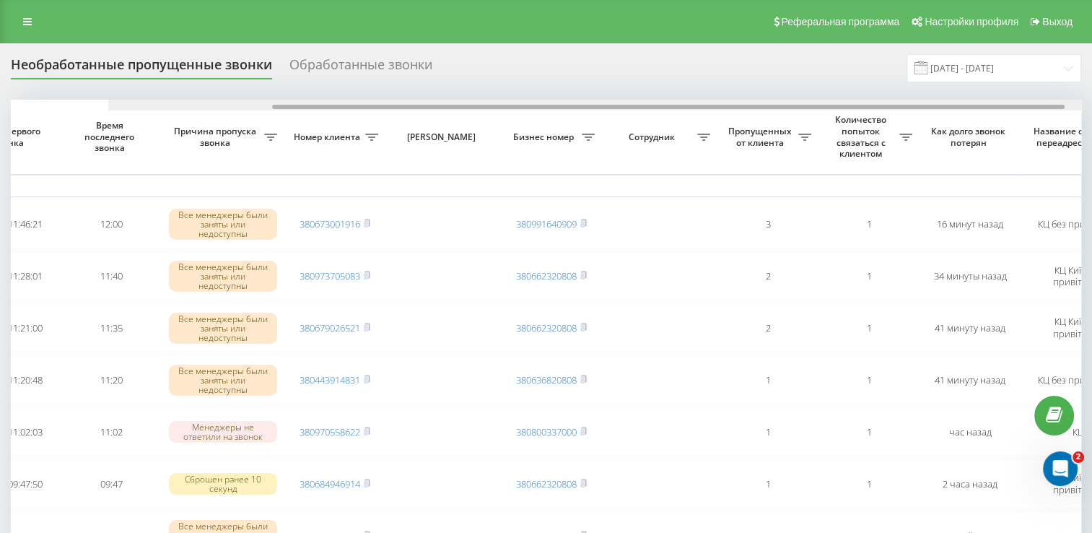
scroll to position [0, 373]
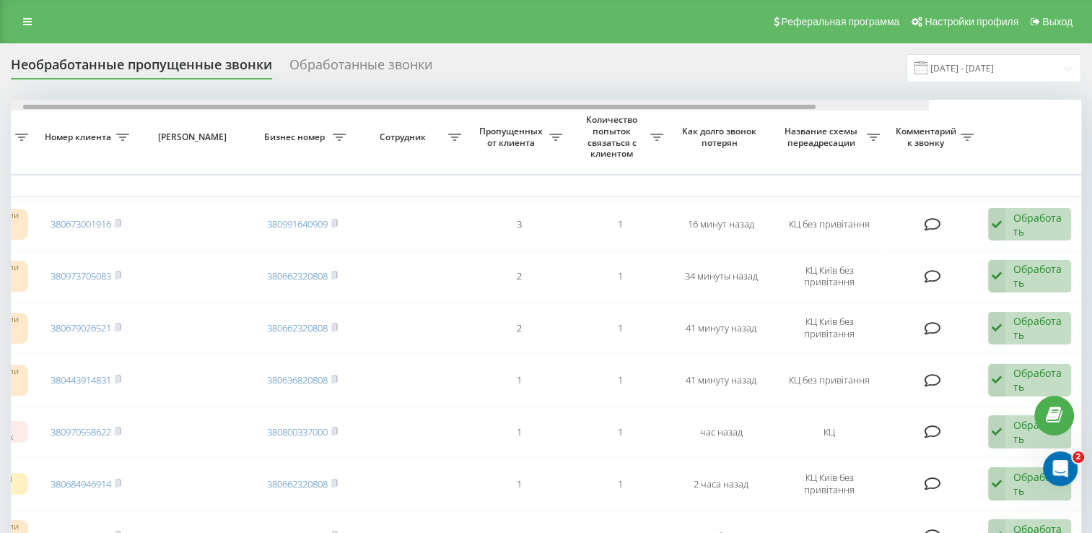
drag, startPoint x: 465, startPoint y: 108, endPoint x: 846, endPoint y: 152, distance: 383.7
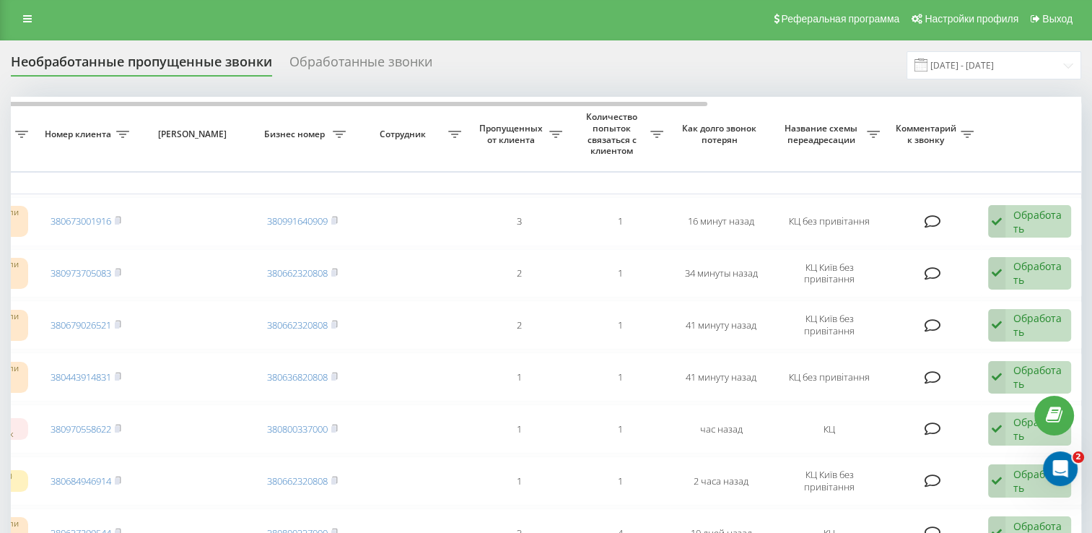
scroll to position [0, 0]
